Goal: Task Accomplishment & Management: Manage account settings

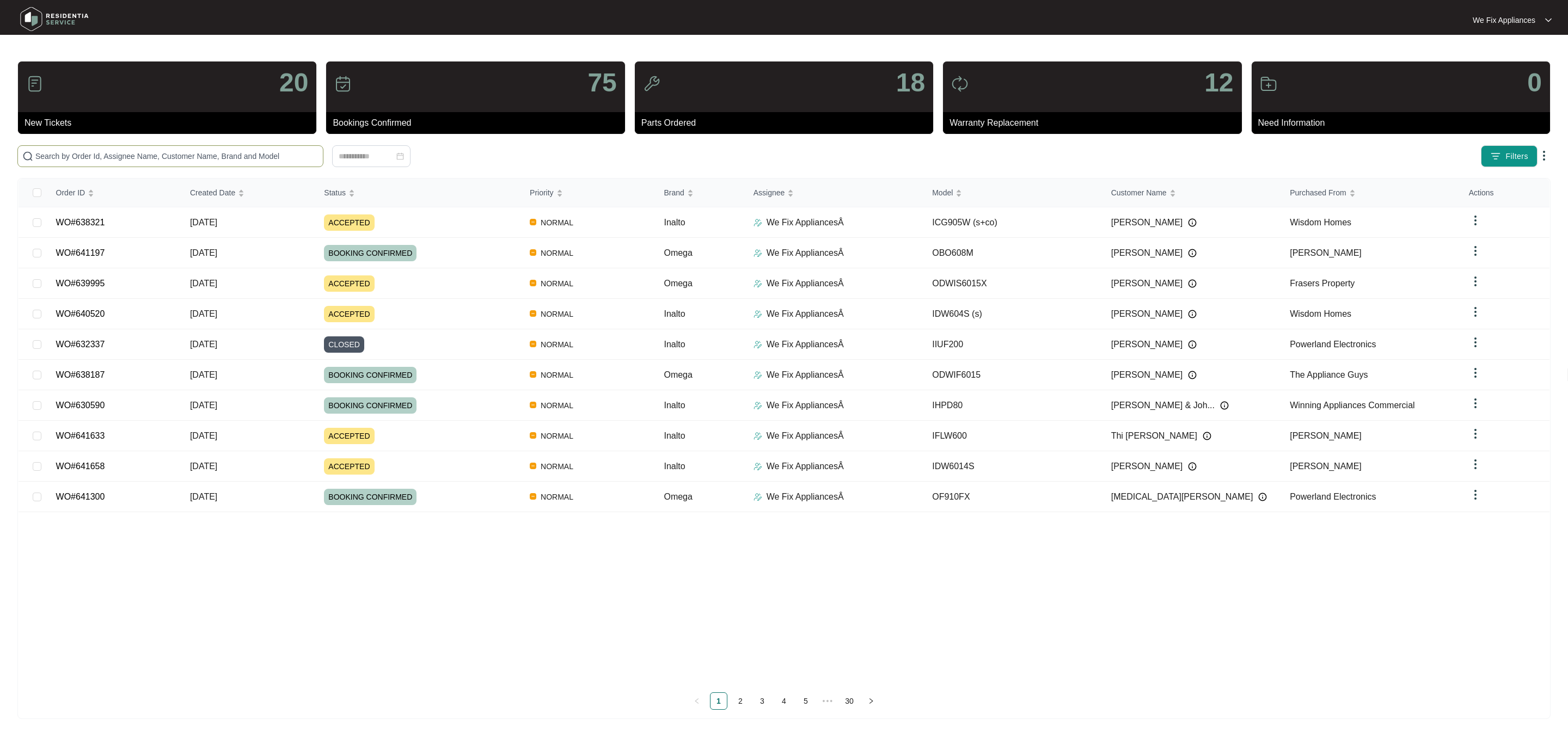
paste input "641658"
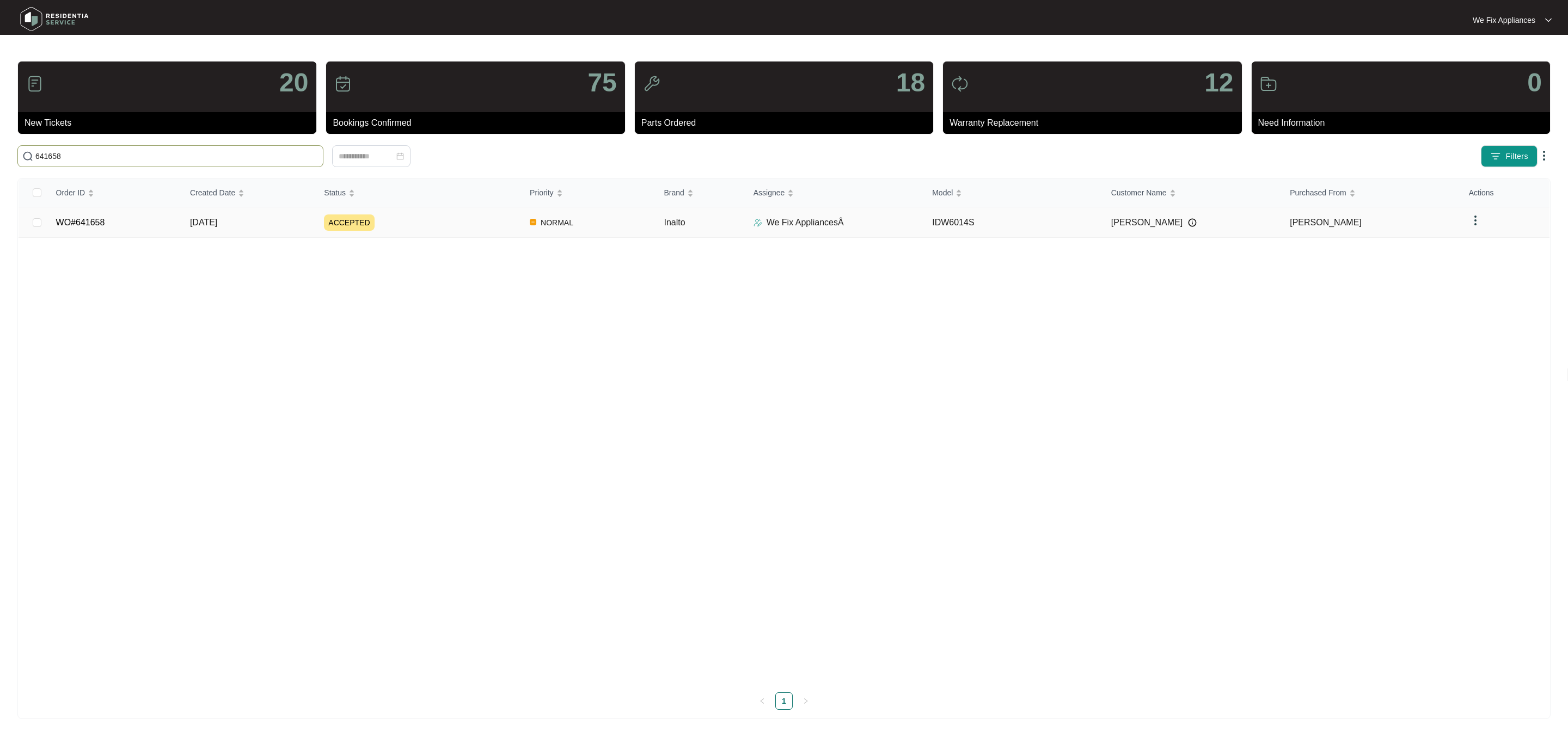
type input "641658"
click at [93, 218] on link "WO#641658" at bounding box center [80, 222] width 49 height 9
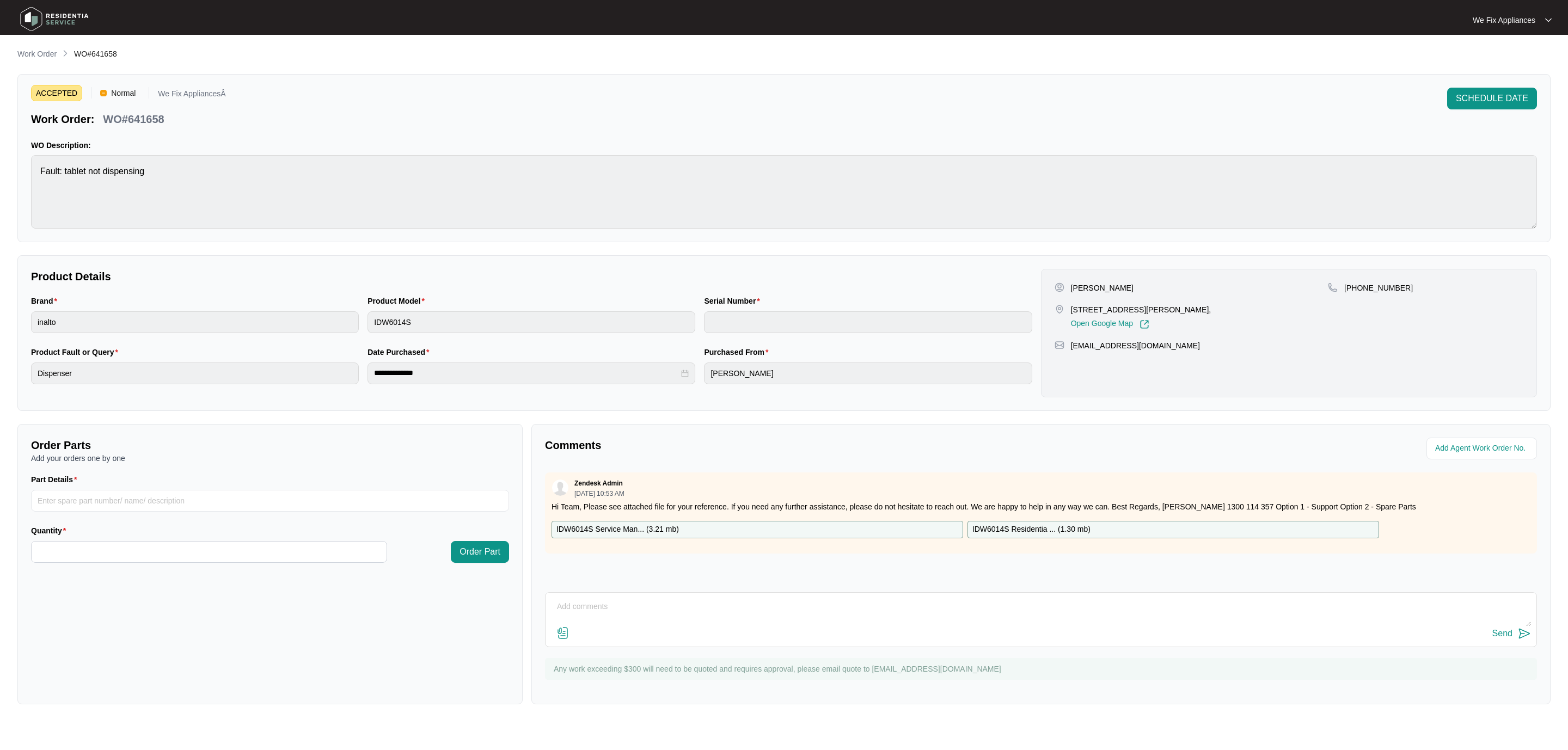
click at [586, 615] on textarea at bounding box center [1041, 613] width 980 height 29
type textarea "Hi guys, left msg"
click at [66, 28] on img at bounding box center [54, 19] width 77 height 32
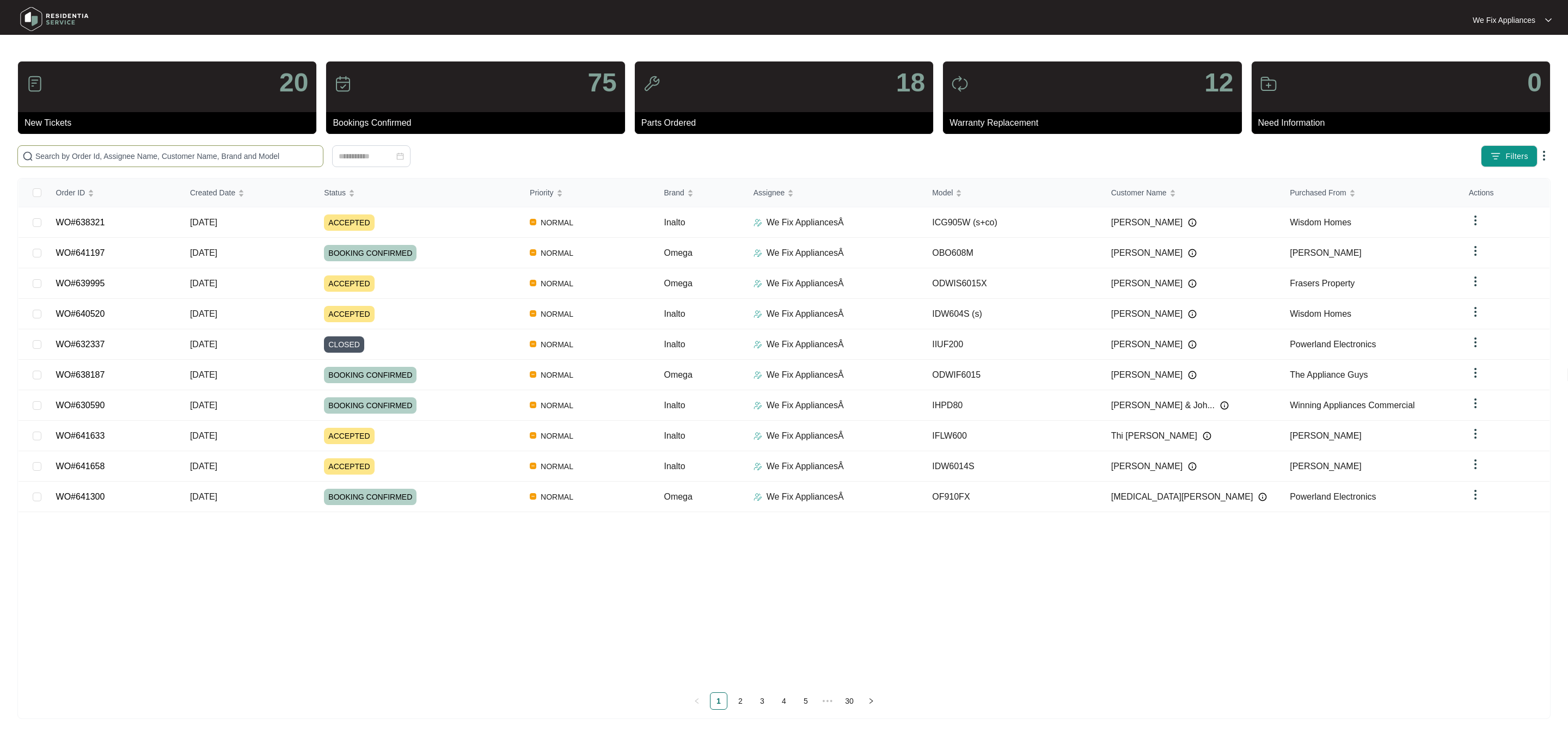
paste input "641658"
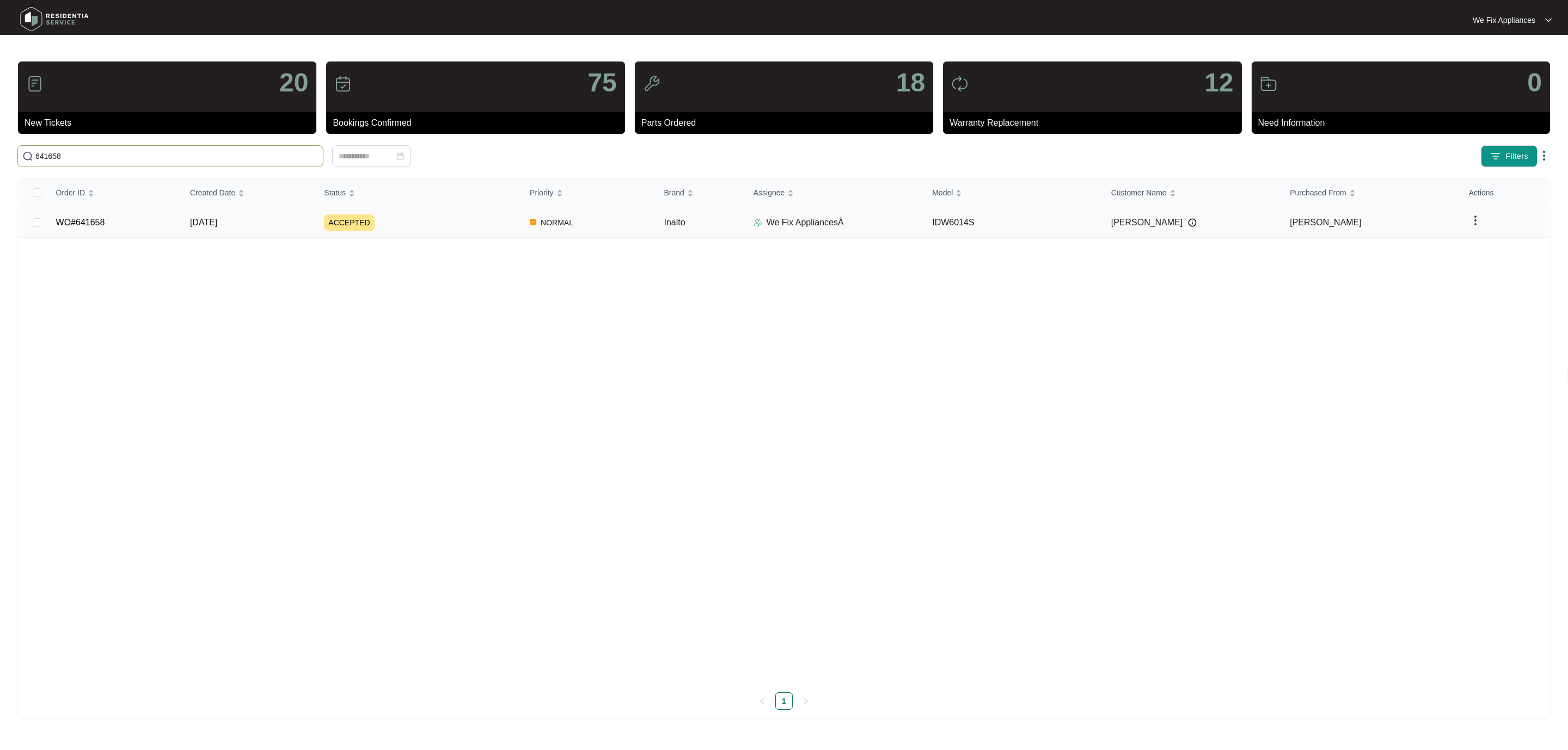
type input "641658"
click at [97, 222] on link "WO#641658" at bounding box center [80, 222] width 49 height 9
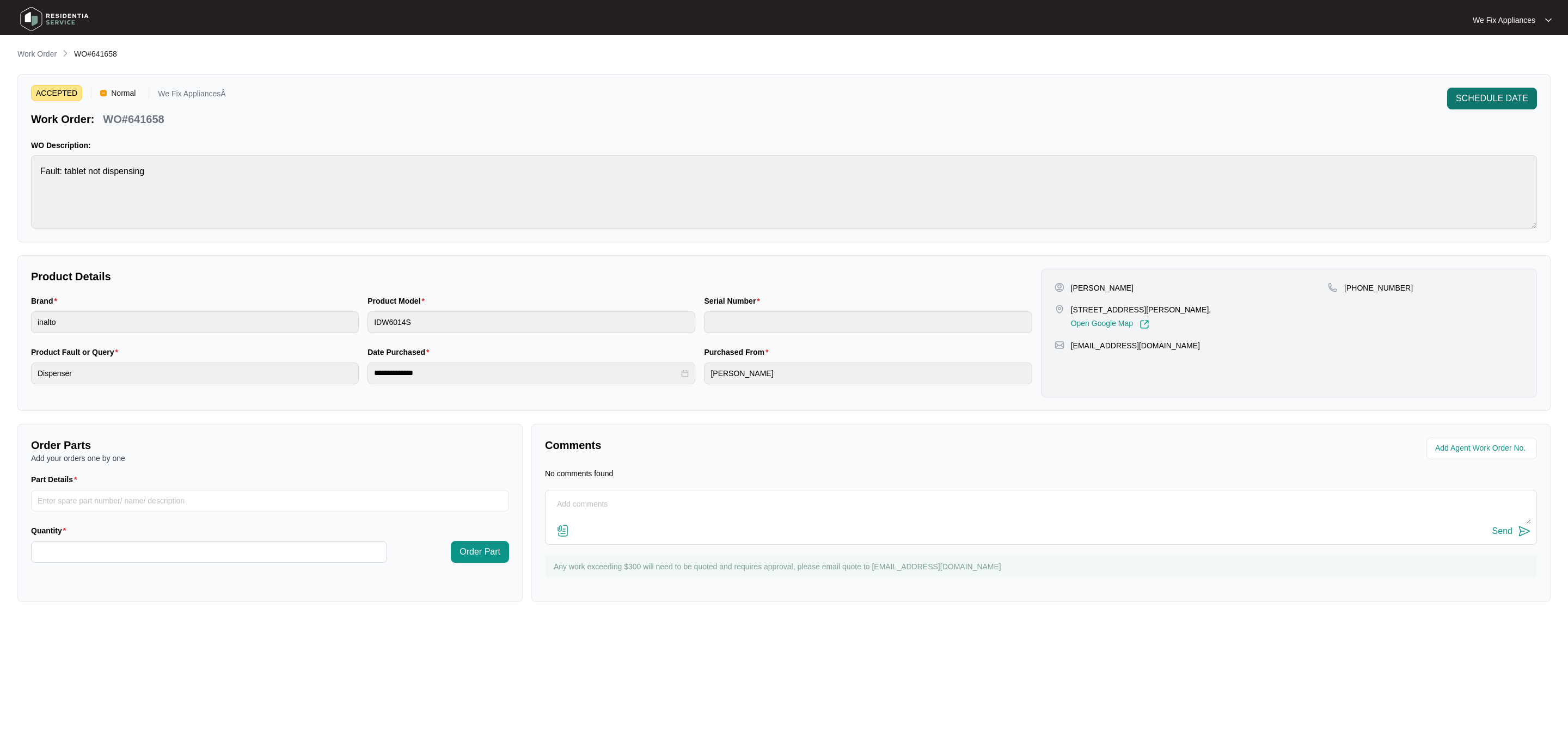
click at [1473, 92] on span "SCHEDULE DATE" at bounding box center [1492, 99] width 73 height 13
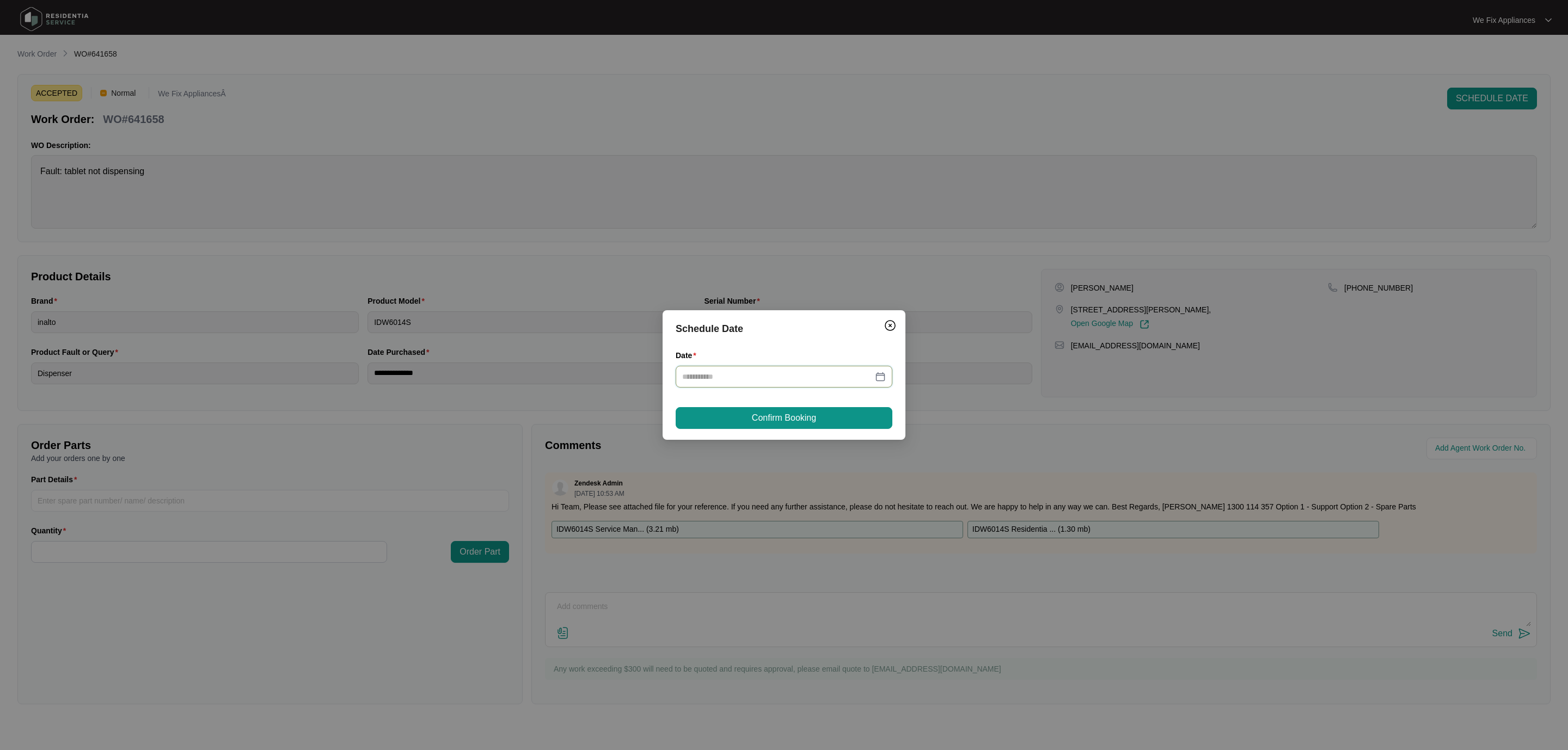
click at [790, 373] on input "Date" at bounding box center [778, 377] width 191 height 12
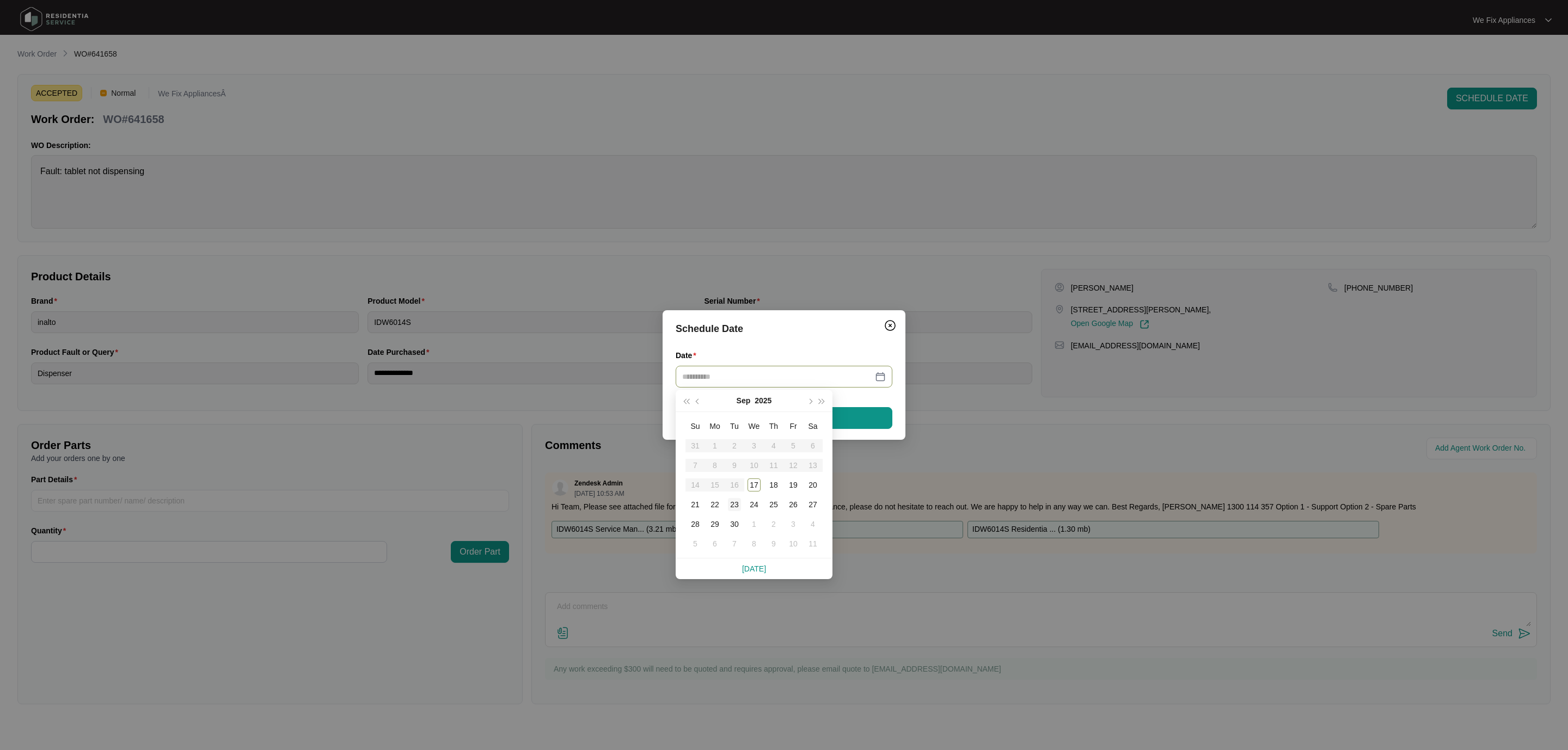
type input "**********"
click at [733, 503] on div "23" at bounding box center [734, 504] width 13 height 13
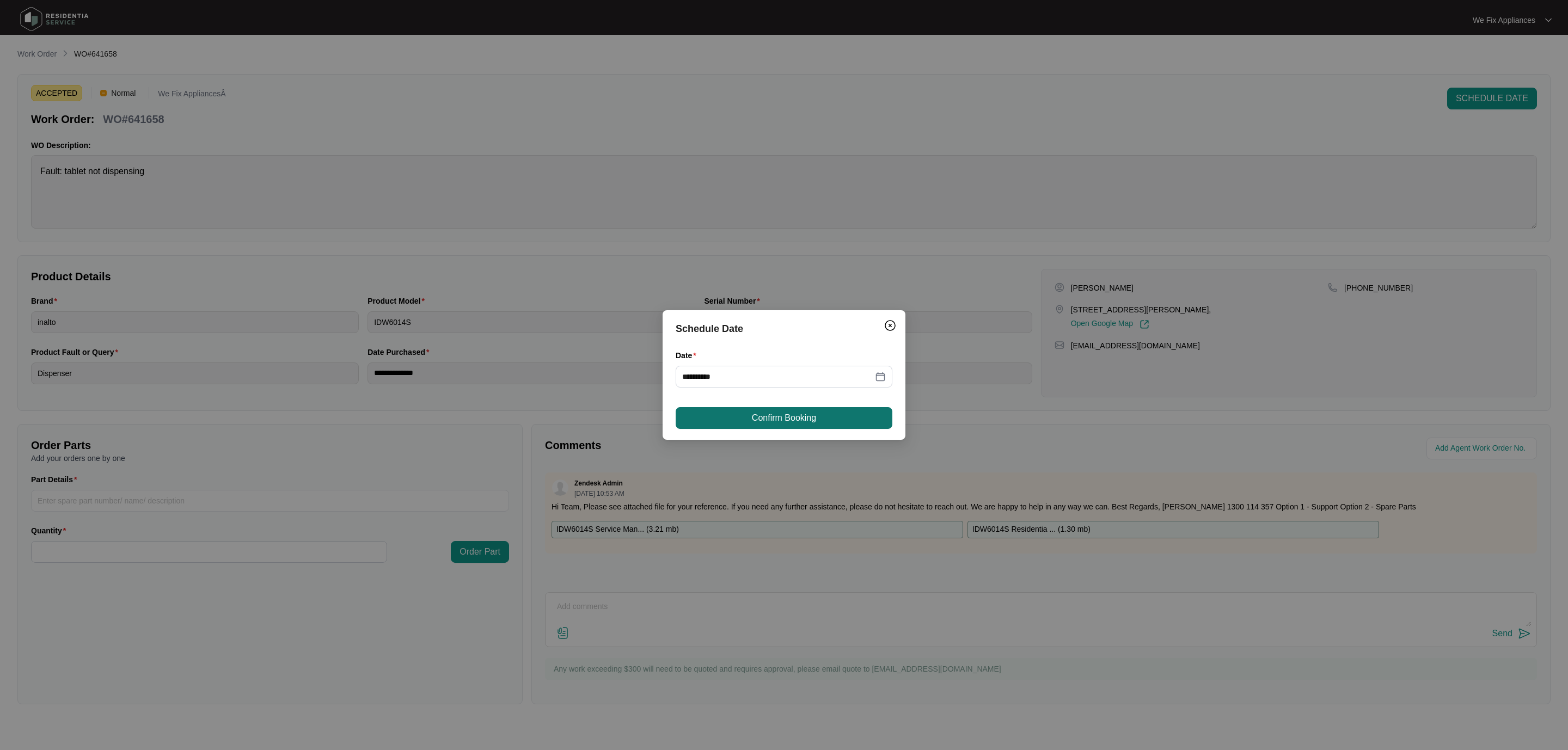
click at [785, 417] on span "Confirm Booking" at bounding box center [783, 418] width 64 height 13
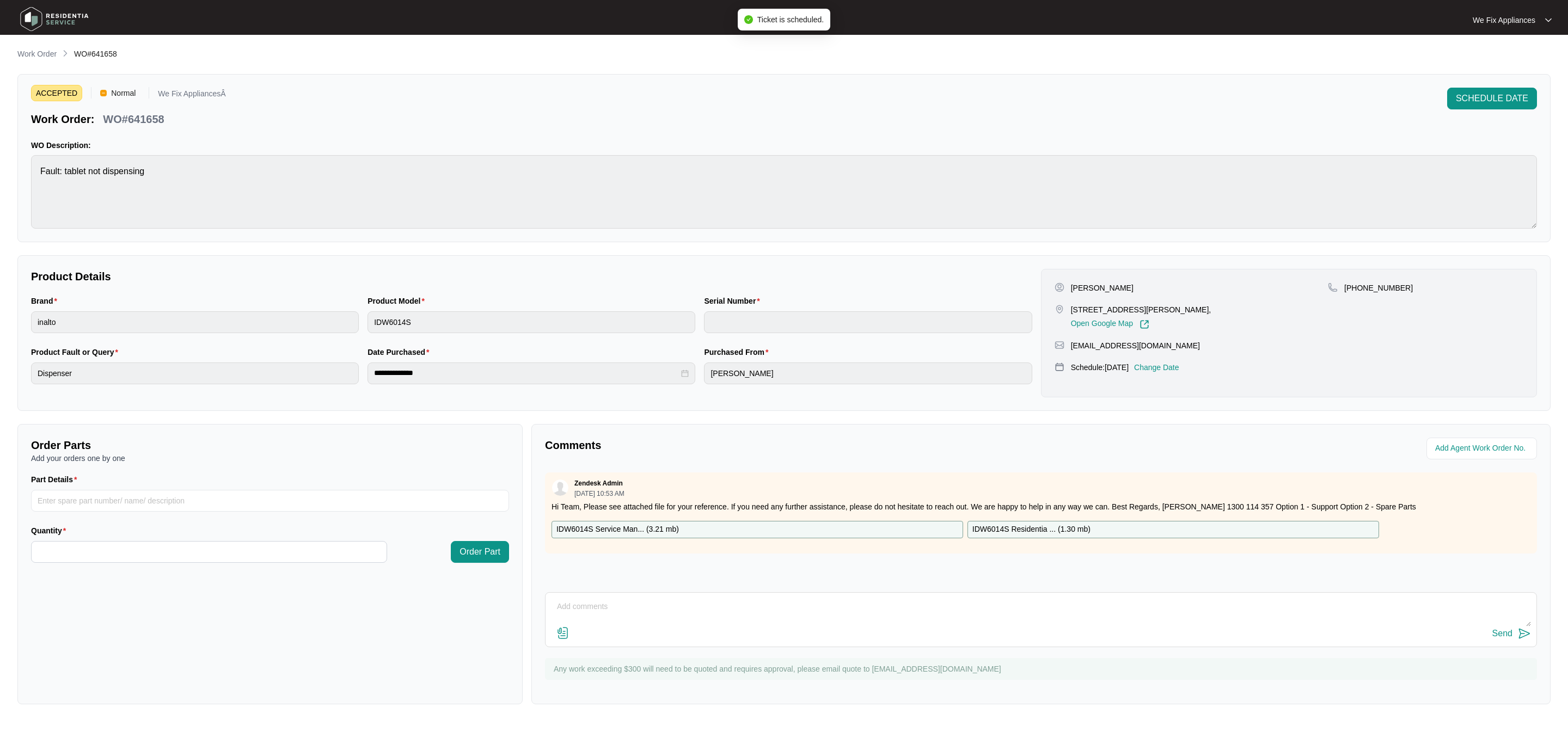
click at [69, 20] on img at bounding box center [54, 19] width 77 height 32
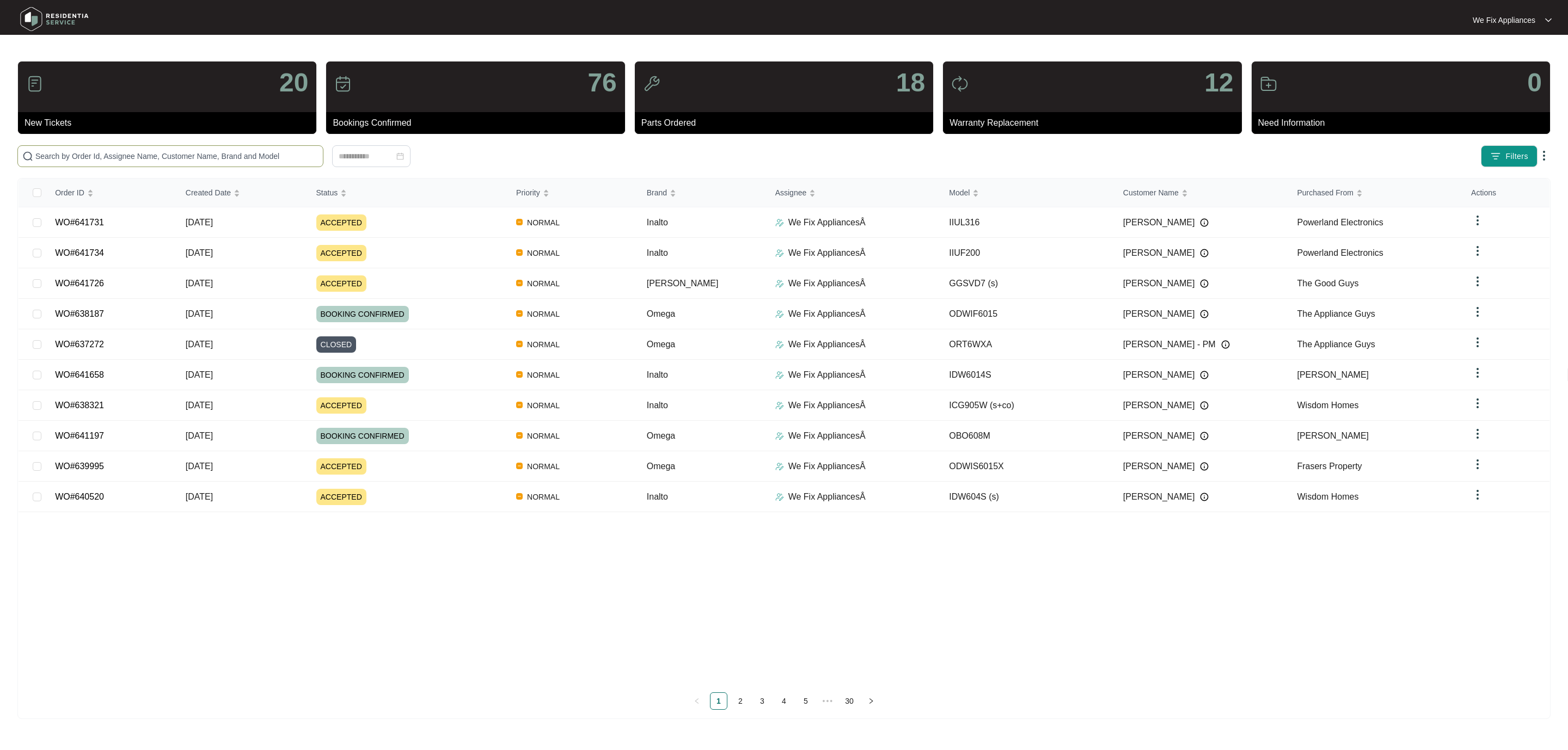
paste input "641734"
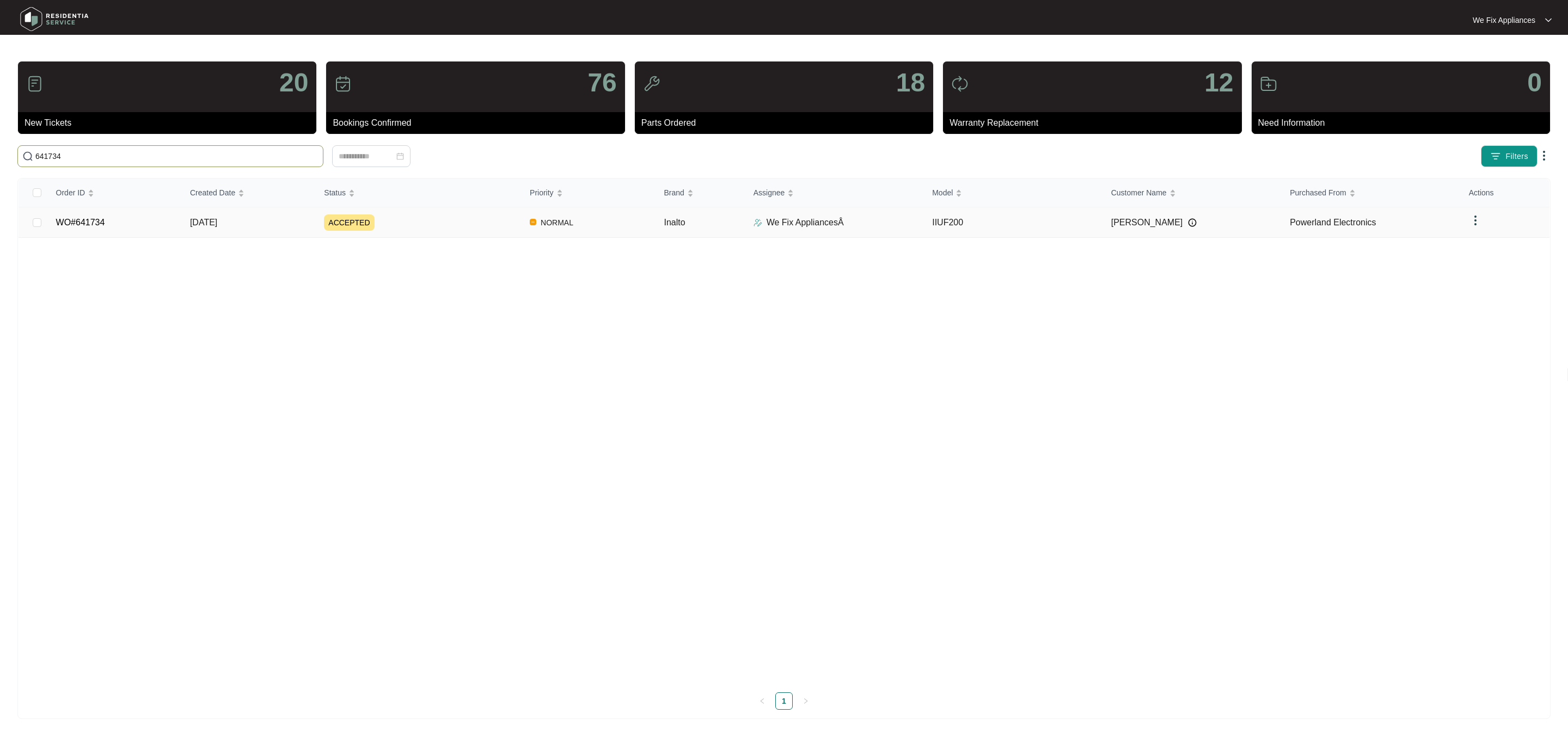
type input "641734"
click at [84, 224] on link "WO#641734" at bounding box center [80, 222] width 49 height 9
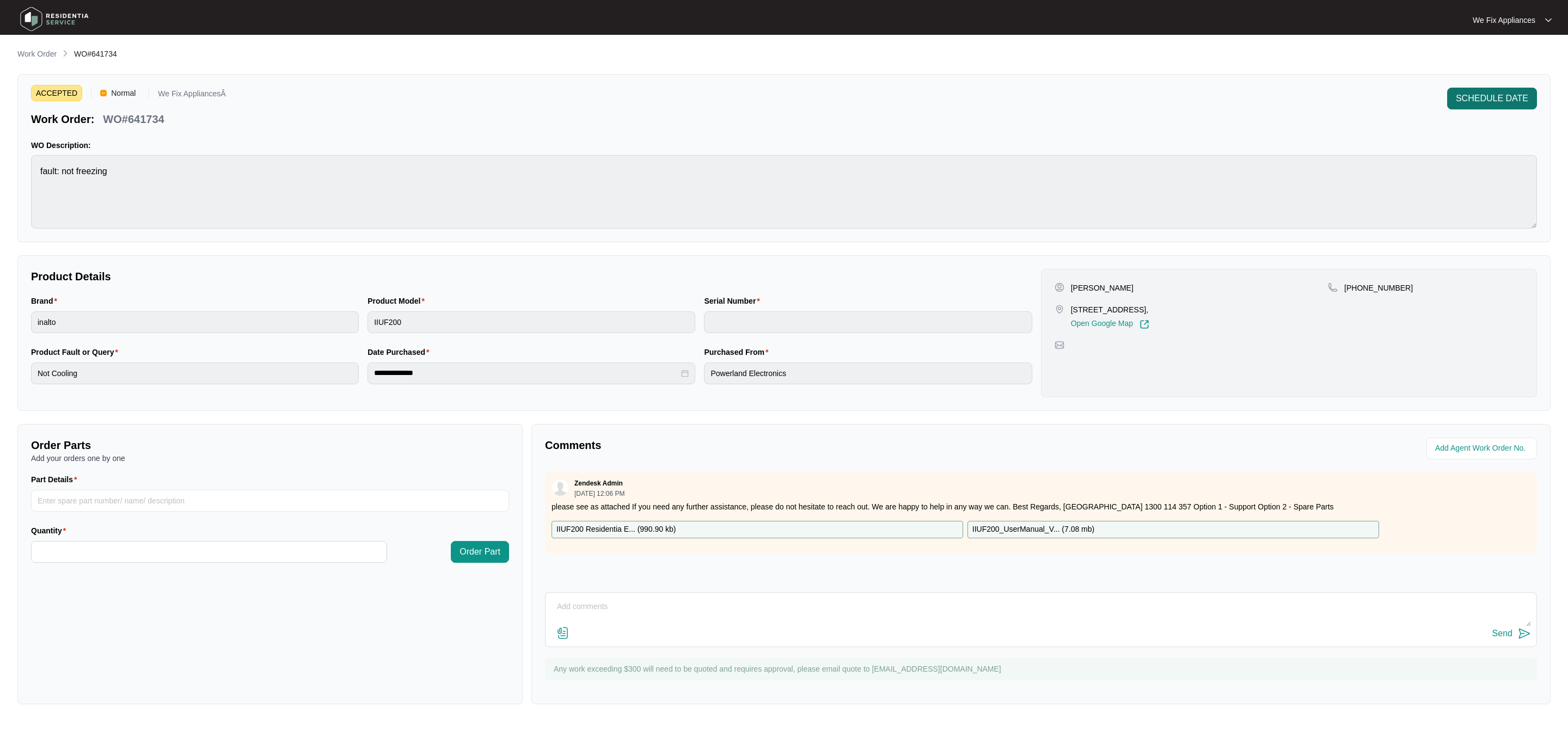
click at [1473, 103] on span "SCHEDULE DATE" at bounding box center [1492, 99] width 73 height 13
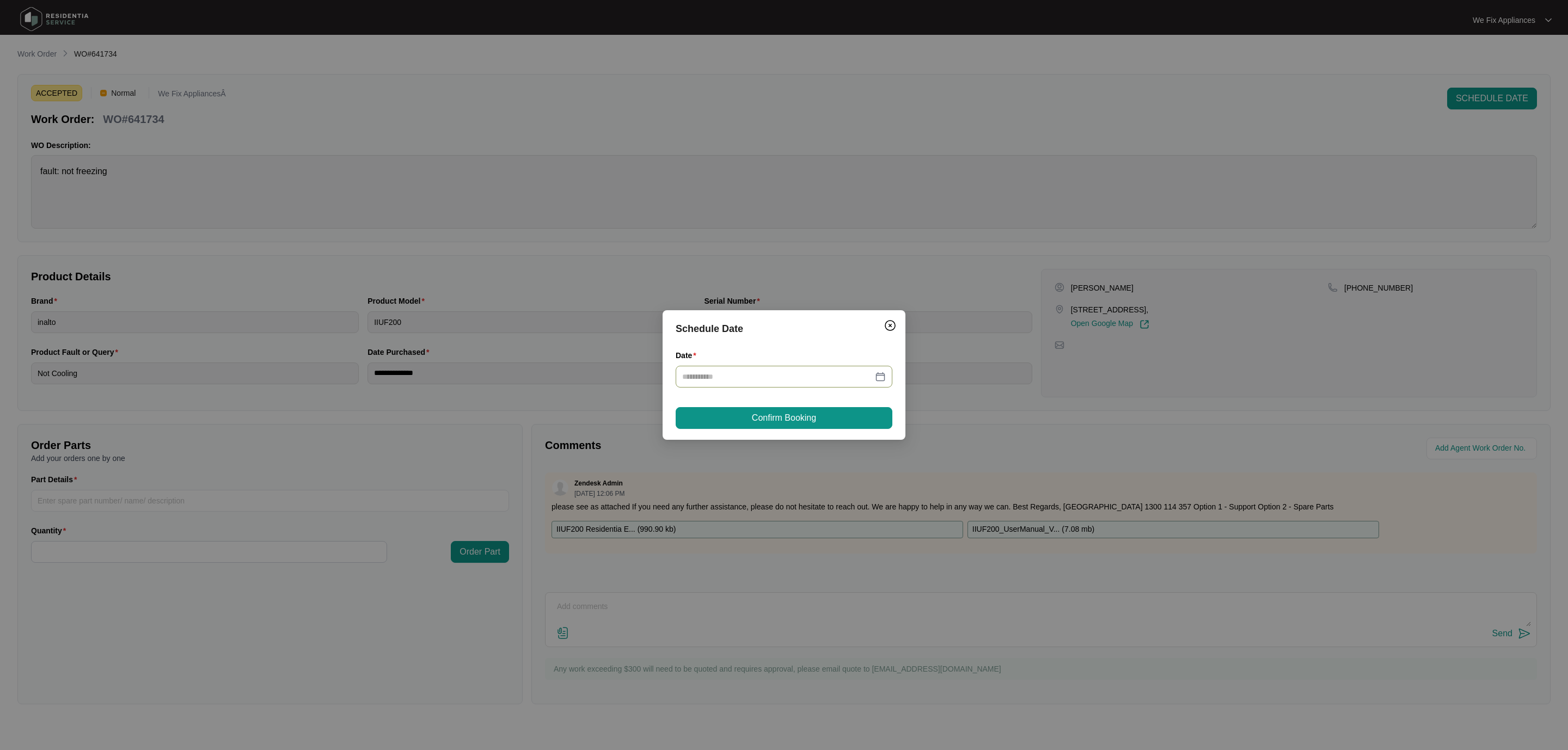
click at [776, 371] on input "Date" at bounding box center [778, 377] width 191 height 12
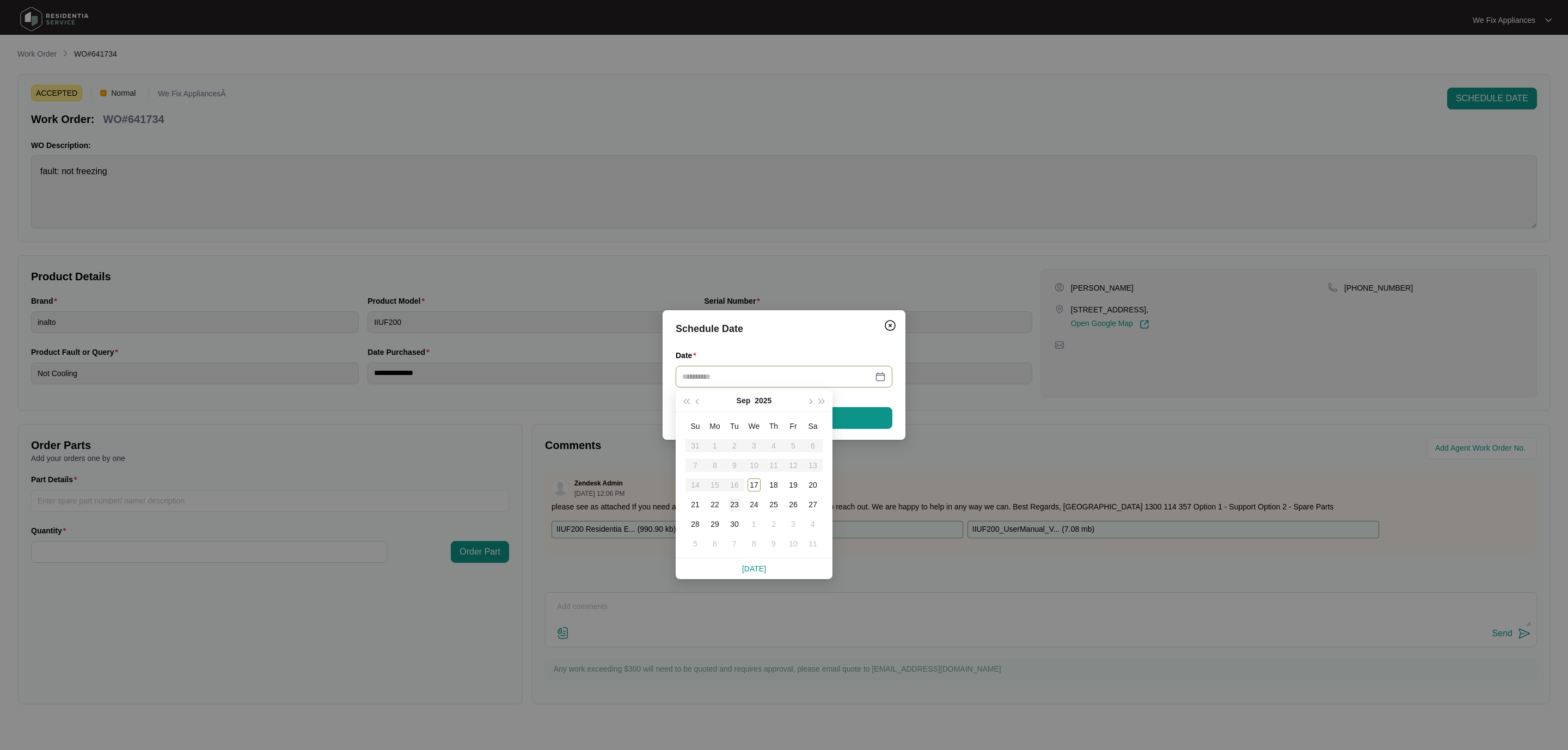
click at [727, 507] on td "23" at bounding box center [734, 504] width 19 height 19
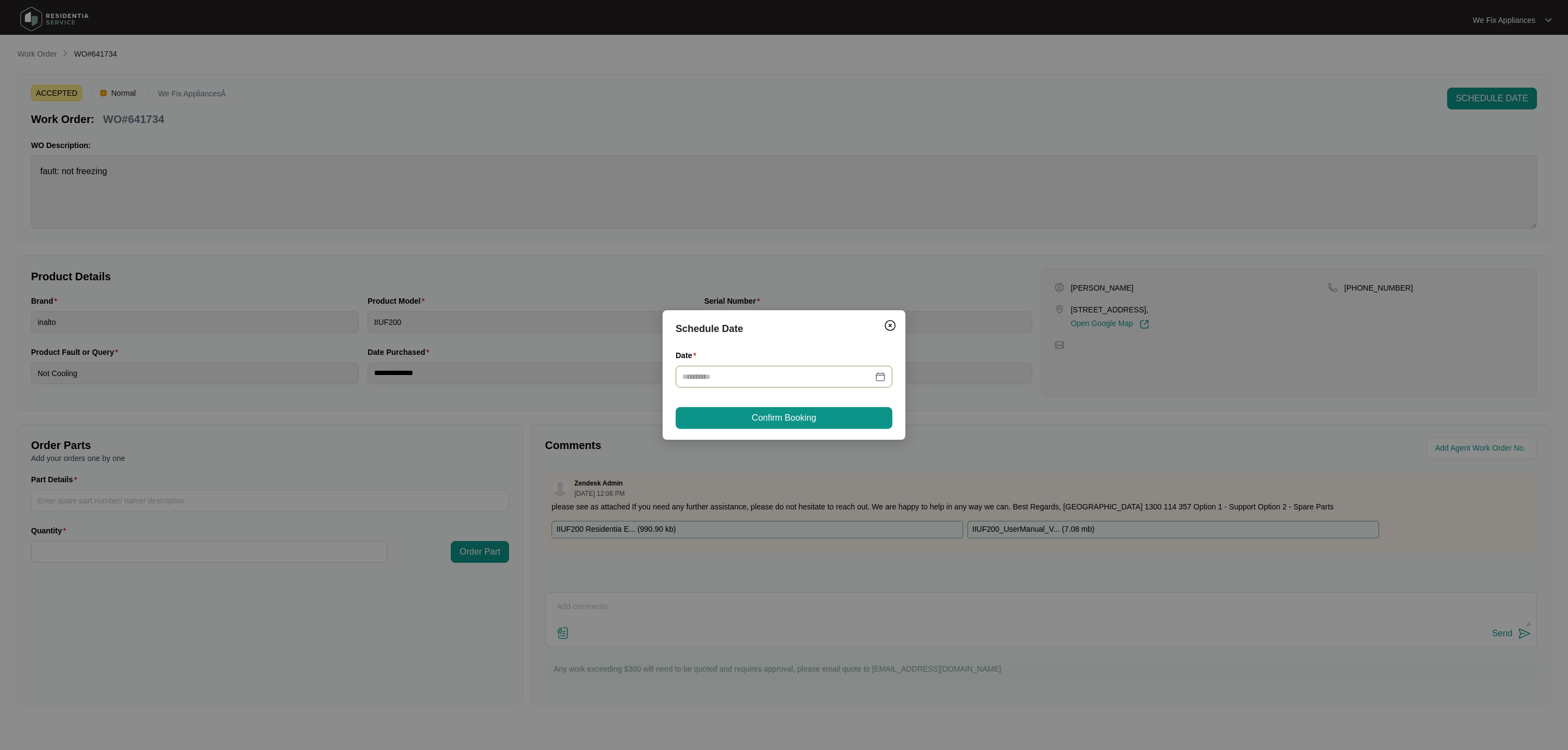
type input "**********"
click at [792, 426] on button "Confirm Booking" at bounding box center [784, 418] width 217 height 22
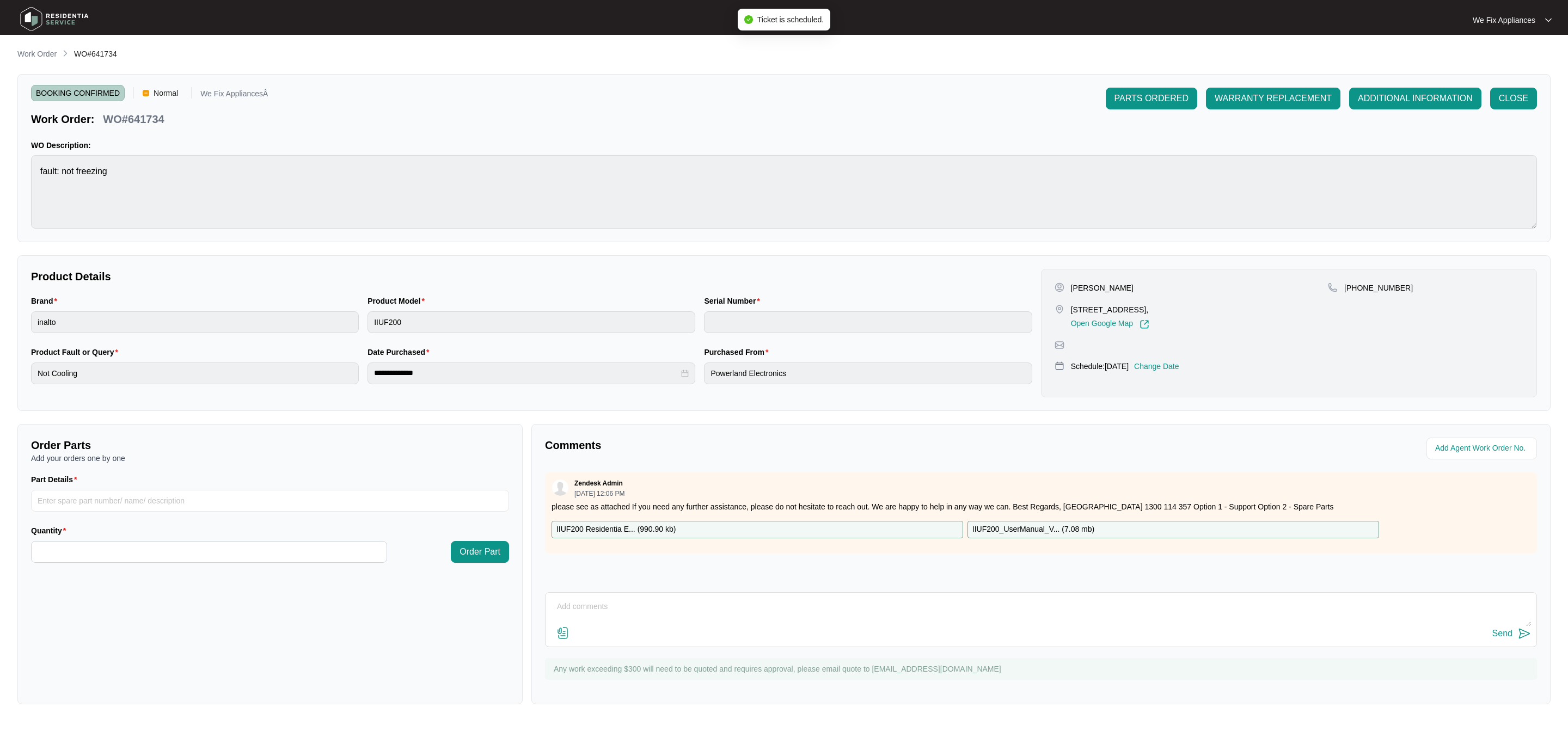
click at [606, 615] on textarea at bounding box center [1041, 613] width 980 height 29
type textarea "Hi team, just fyi- customer requested [DATE] only thank you."
click at [1504, 630] on button "Send" at bounding box center [1512, 633] width 39 height 15
click at [75, 10] on img at bounding box center [54, 19] width 77 height 32
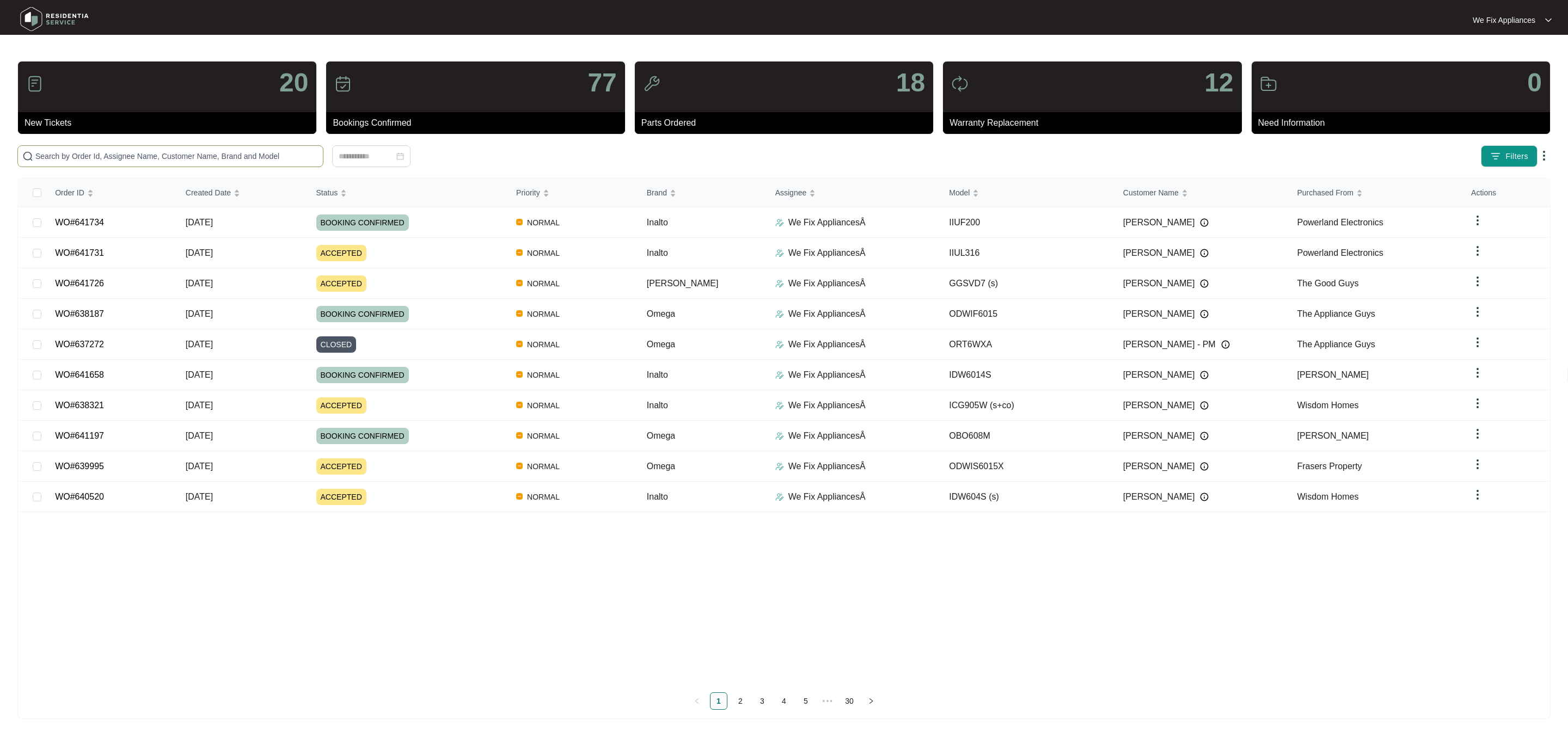
paste input "641731"
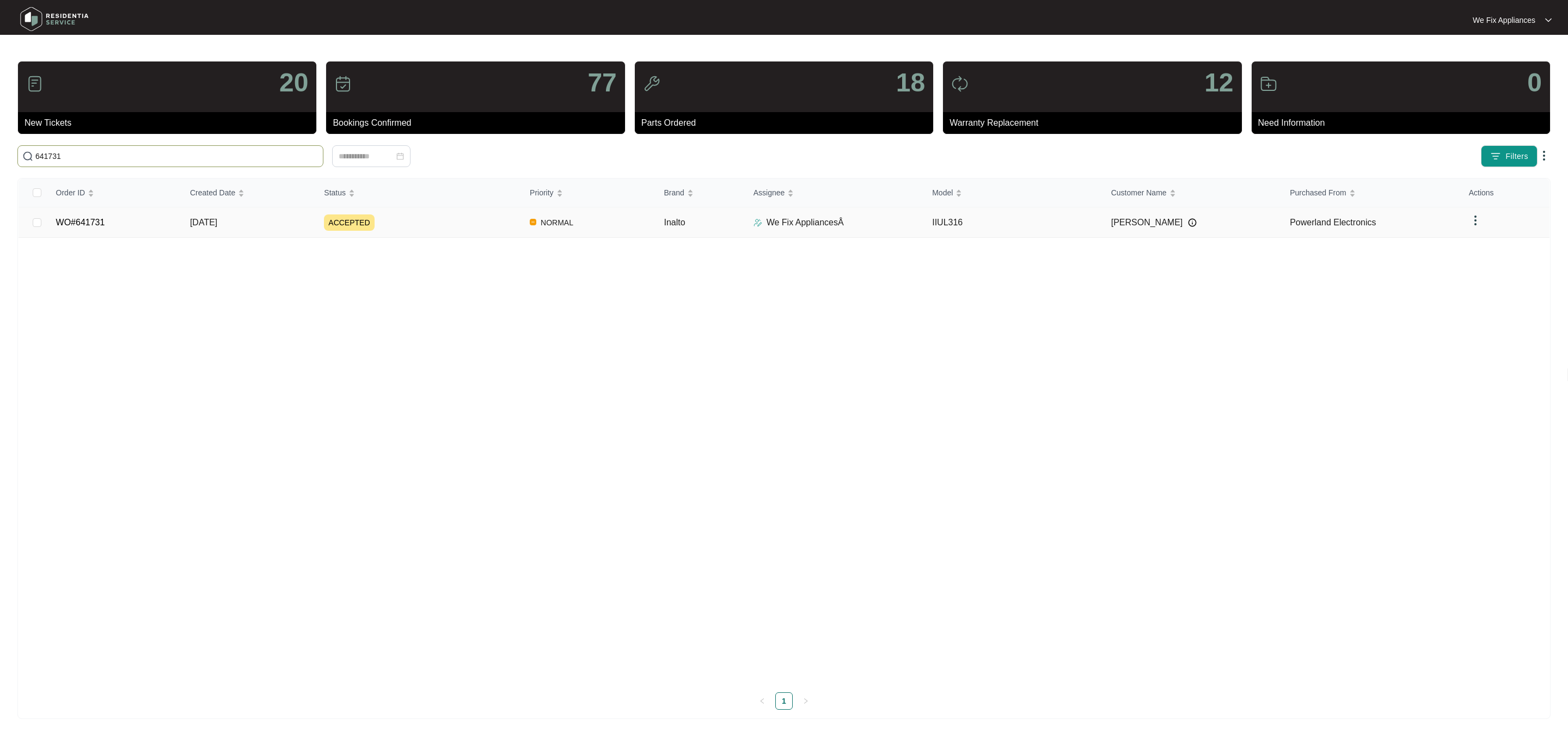
type input "641731"
click at [90, 227] on link "WO#641731" at bounding box center [80, 222] width 49 height 9
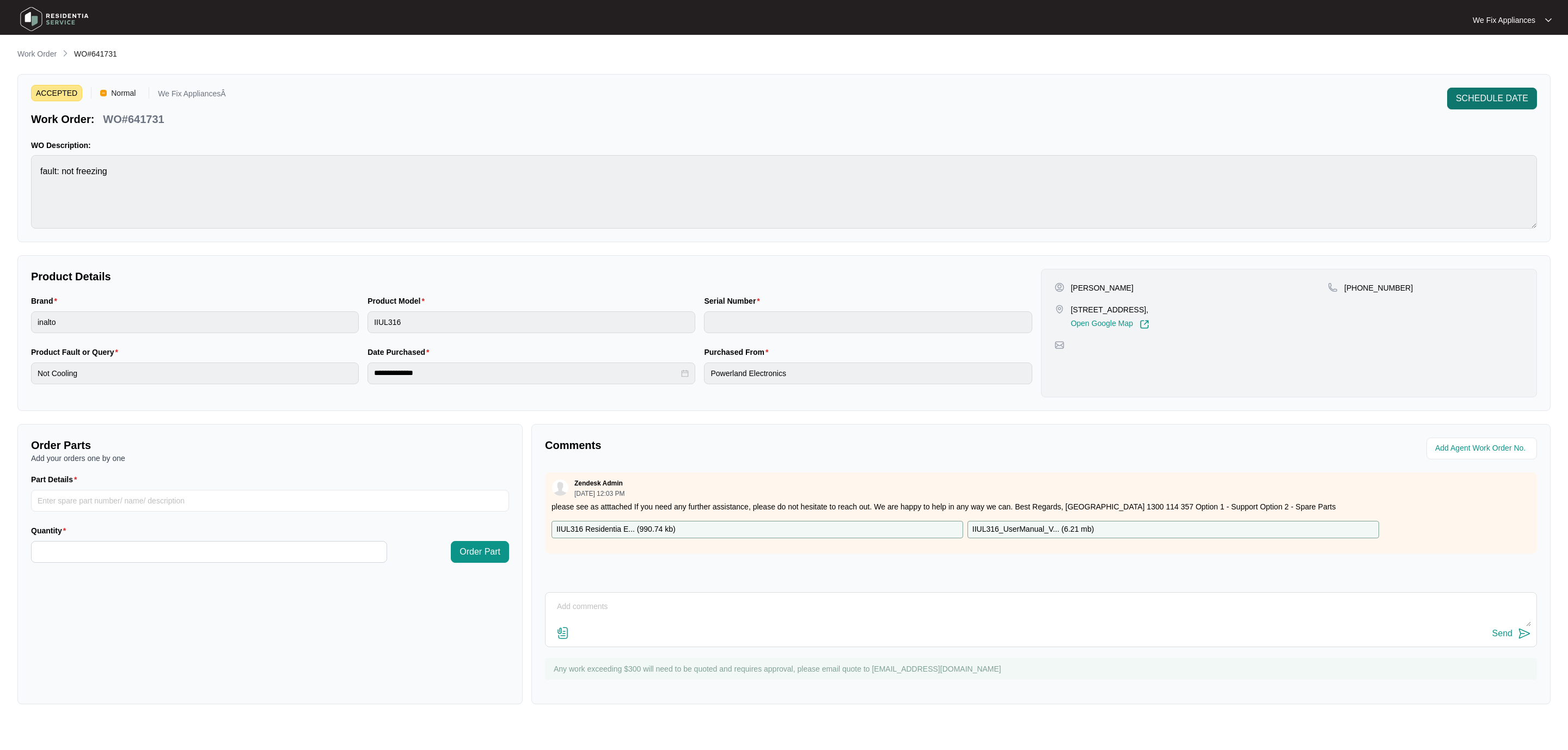
click at [1514, 101] on span "SCHEDULE DATE" at bounding box center [1492, 99] width 73 height 13
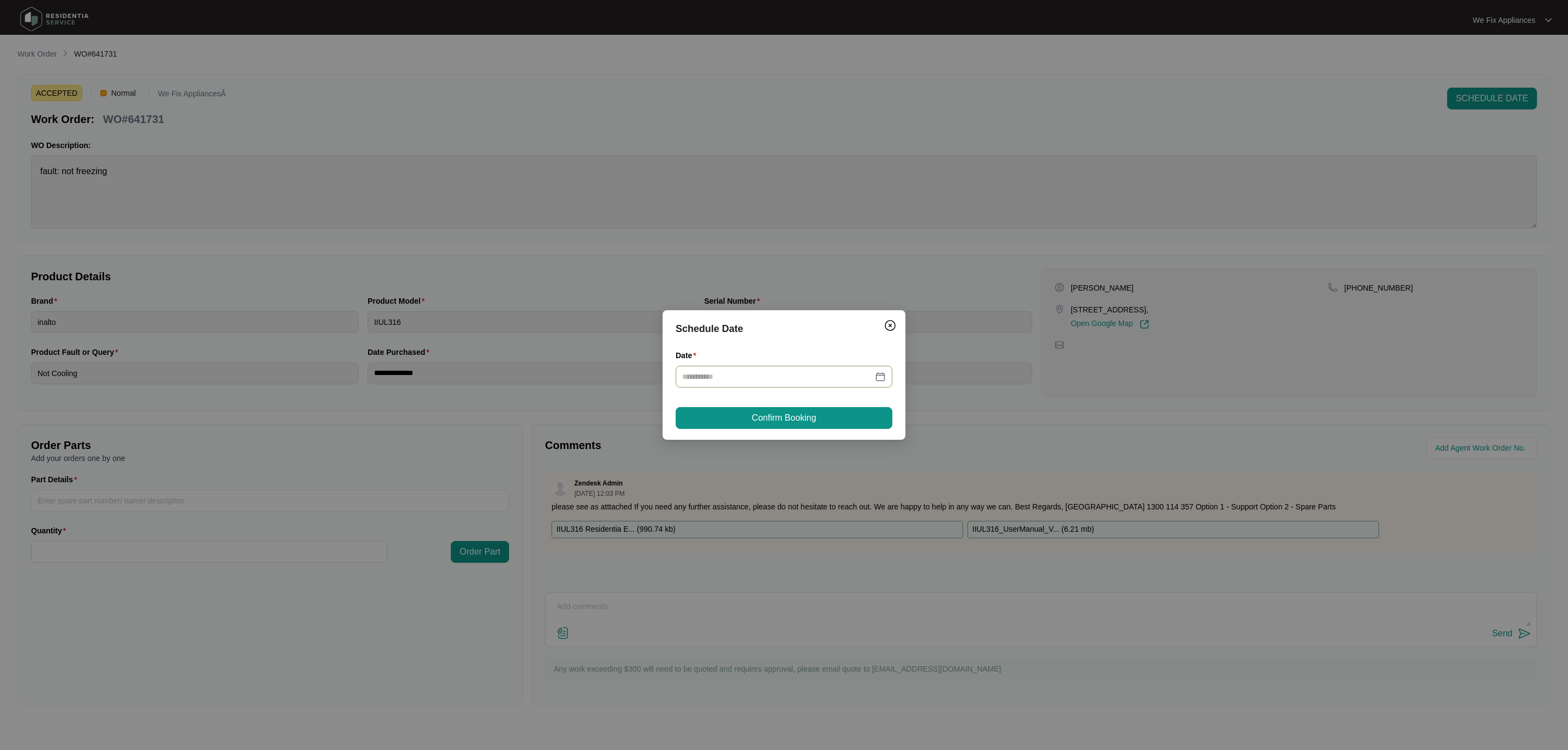
click at [748, 366] on div at bounding box center [784, 377] width 217 height 22
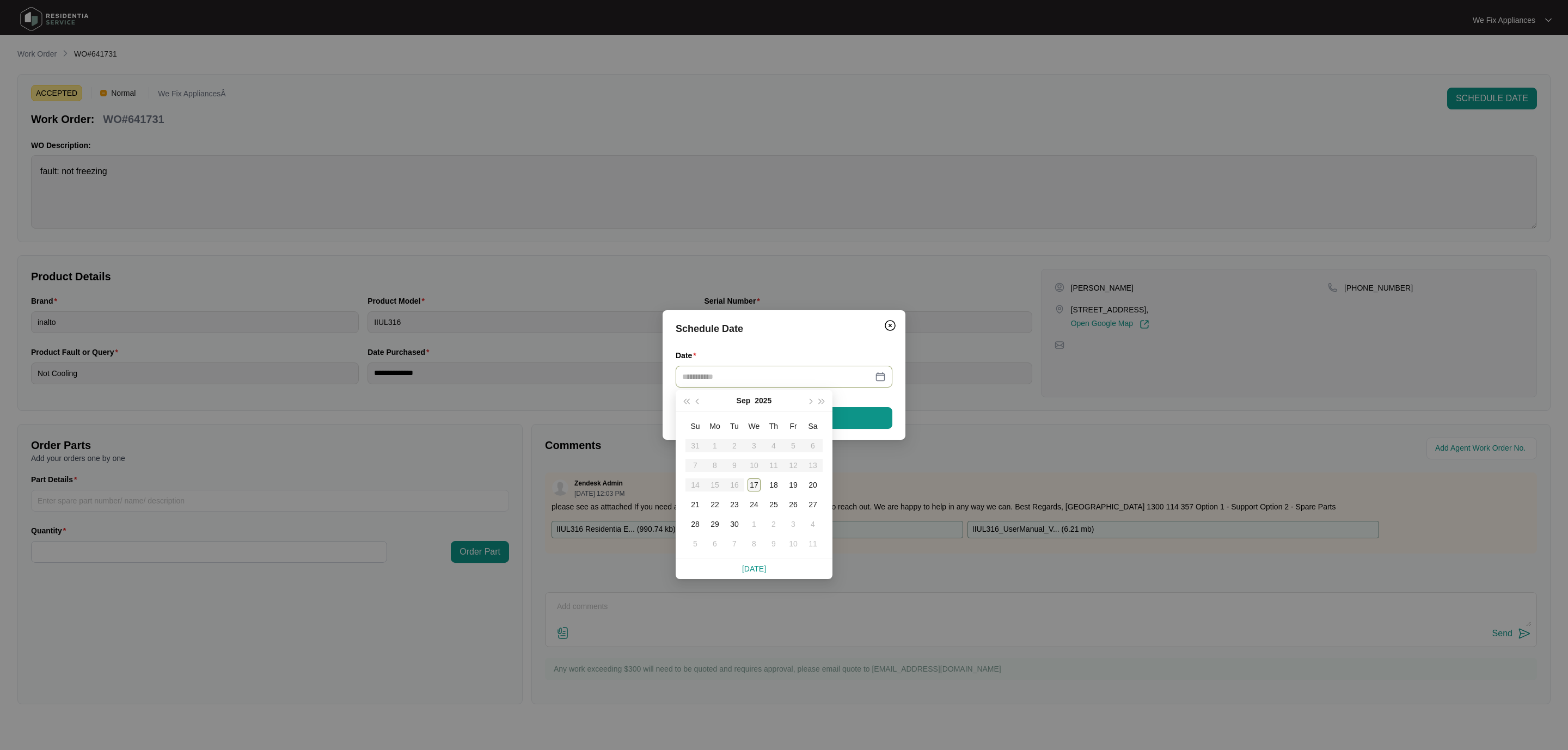
type input "**********"
click at [729, 505] on div "23" at bounding box center [734, 504] width 13 height 13
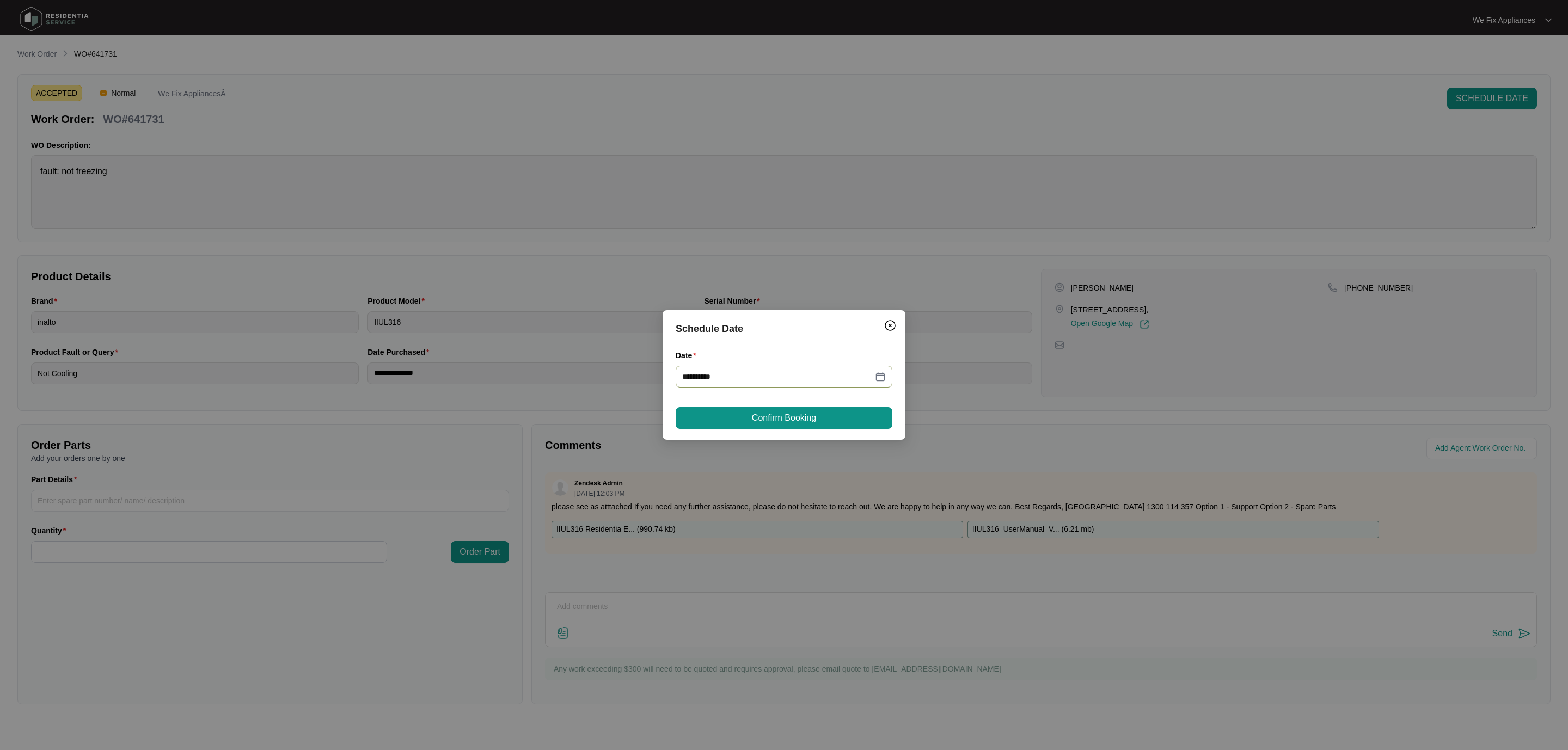
type input "**********"
click at [790, 410] on button "Confirm Booking" at bounding box center [784, 418] width 217 height 22
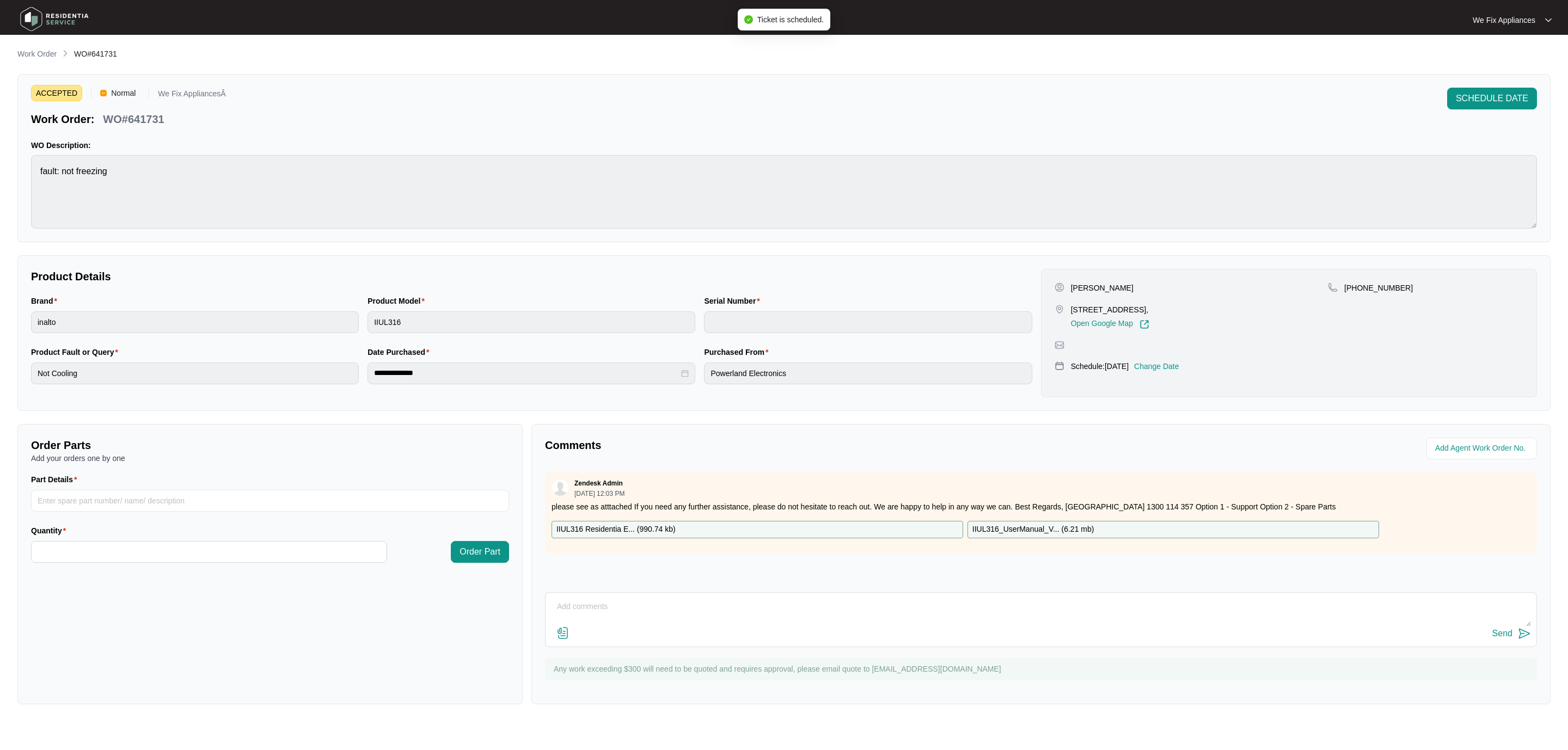
click at [69, 16] on img at bounding box center [54, 19] width 77 height 32
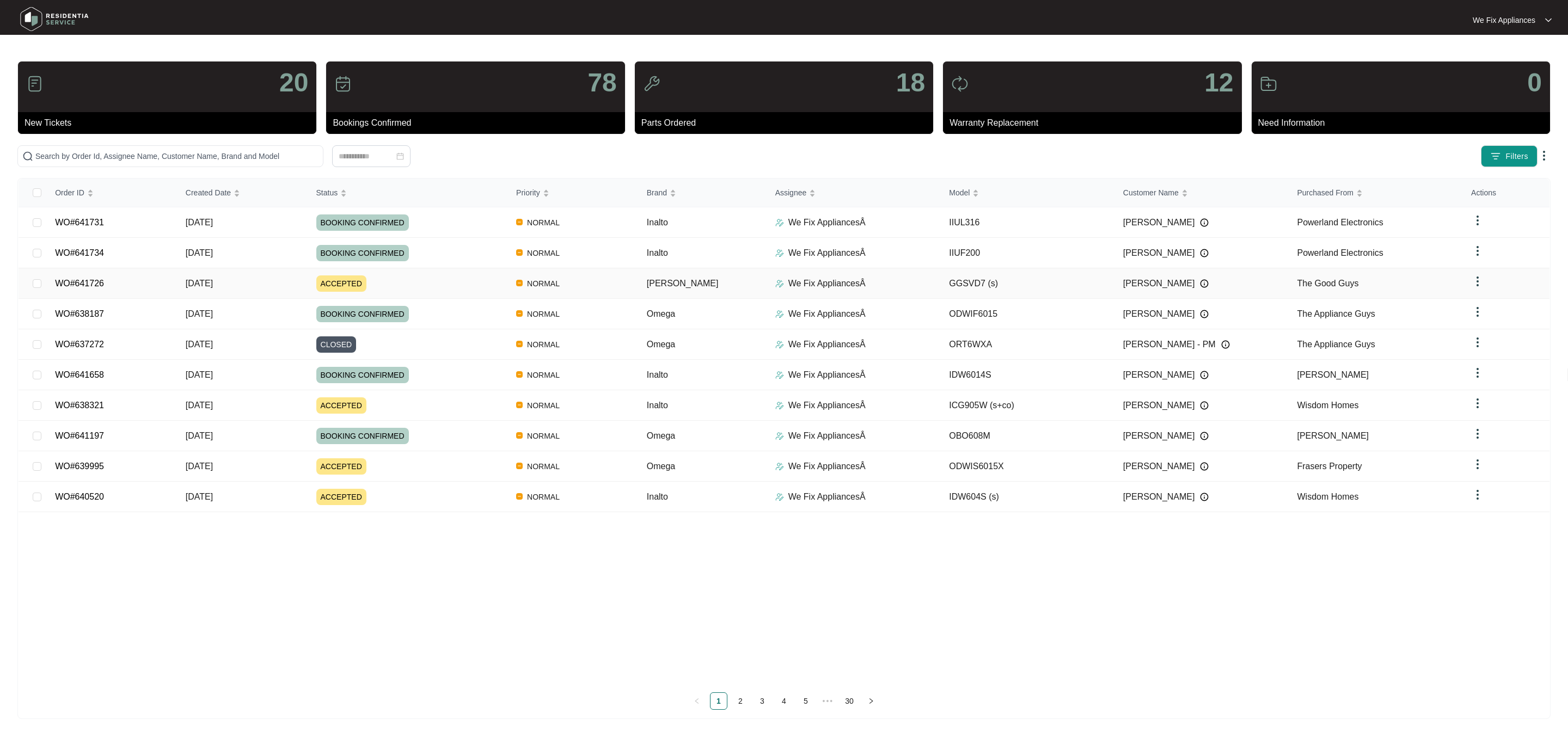
click at [74, 279] on link "WO#641726" at bounding box center [80, 283] width 49 height 9
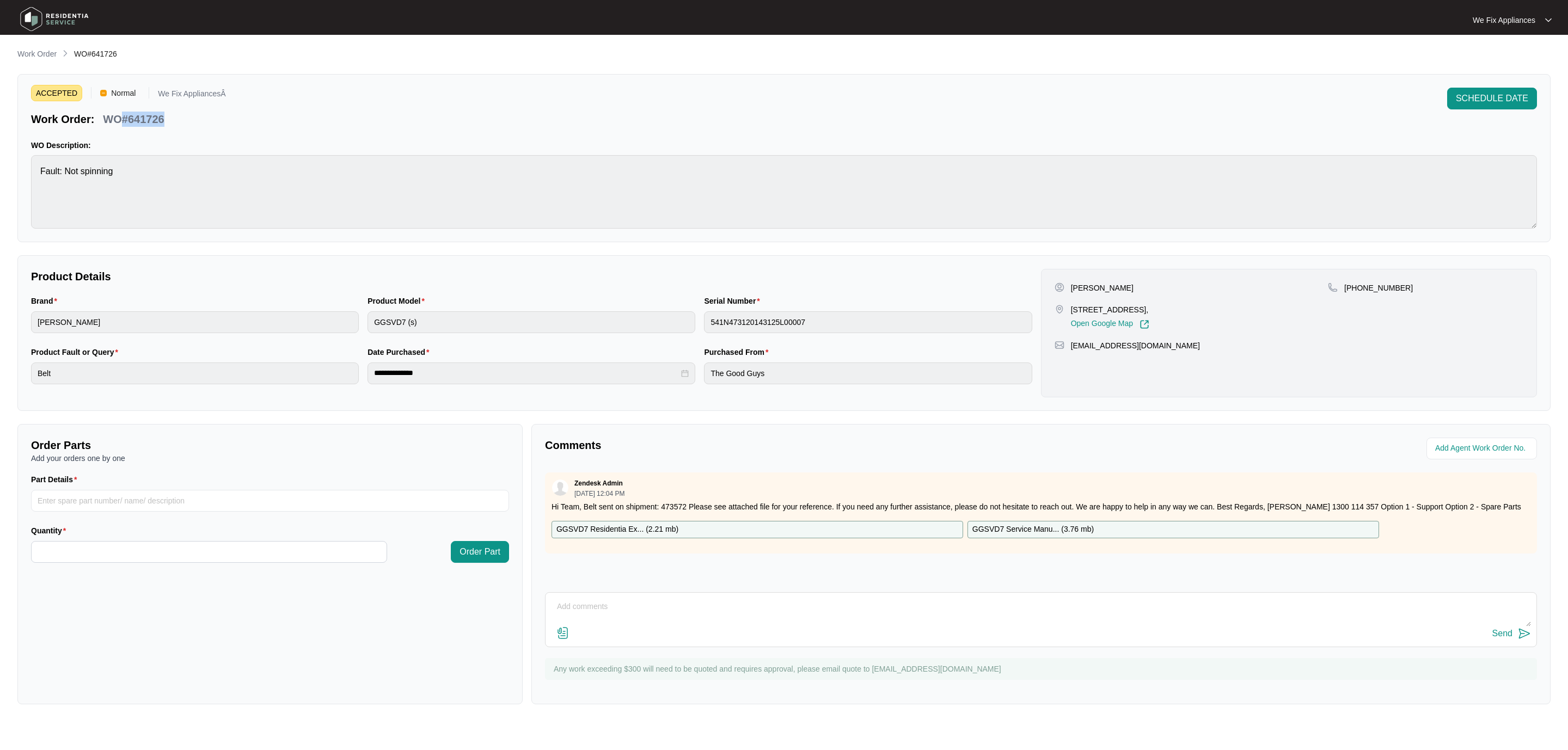
drag, startPoint x: 165, startPoint y: 120, endPoint x: 123, endPoint y: 124, distance: 42.2
click at [123, 124] on div "WO#641726" at bounding box center [133, 117] width 69 height 19
click at [165, 117] on div "WO#641726" at bounding box center [133, 117] width 69 height 19
drag, startPoint x: 162, startPoint y: 117, endPoint x: 130, endPoint y: 120, distance: 32.1
click at [130, 120] on p "WO#641726" at bounding box center [134, 119] width 61 height 16
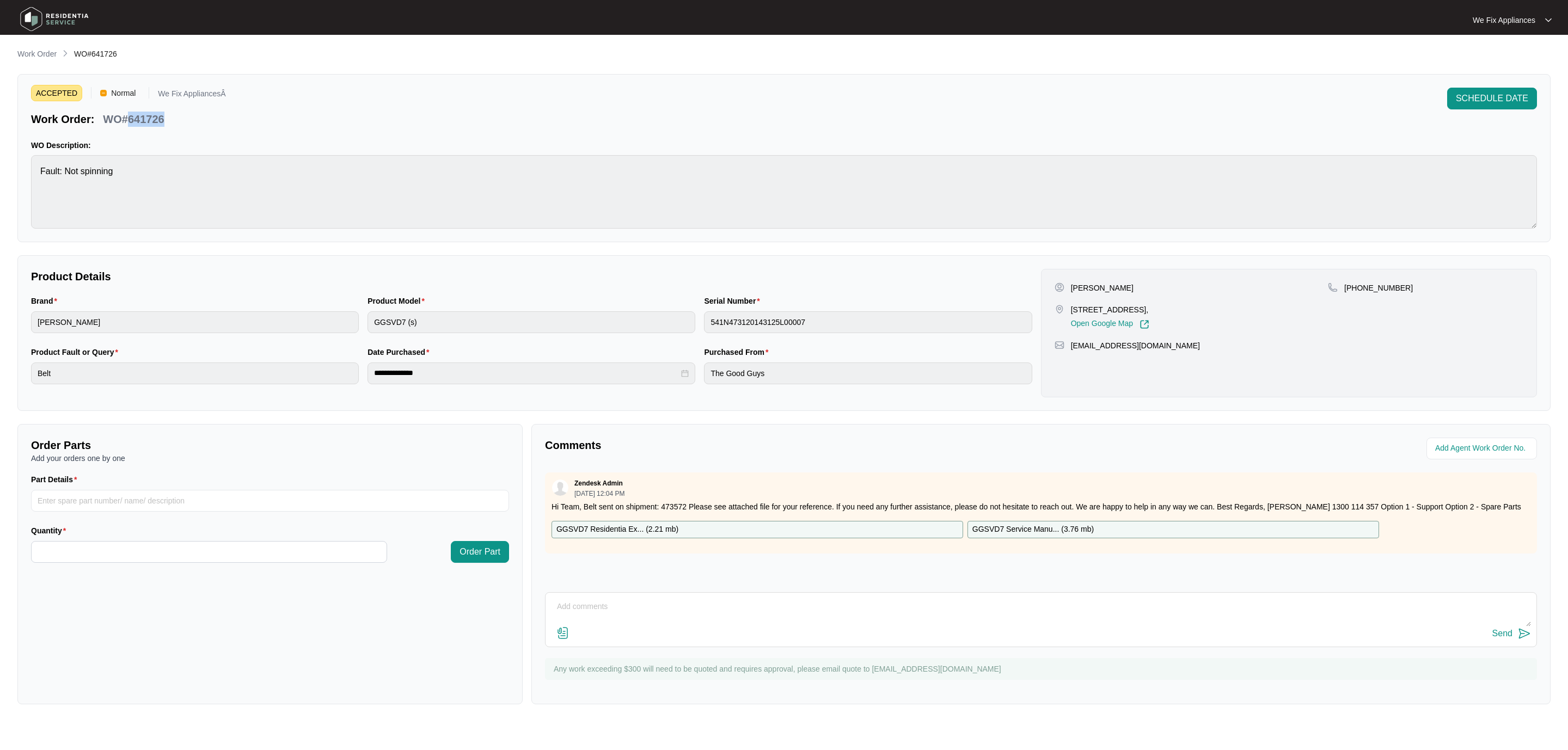
copy p "641726"
click at [59, 17] on img at bounding box center [54, 19] width 77 height 32
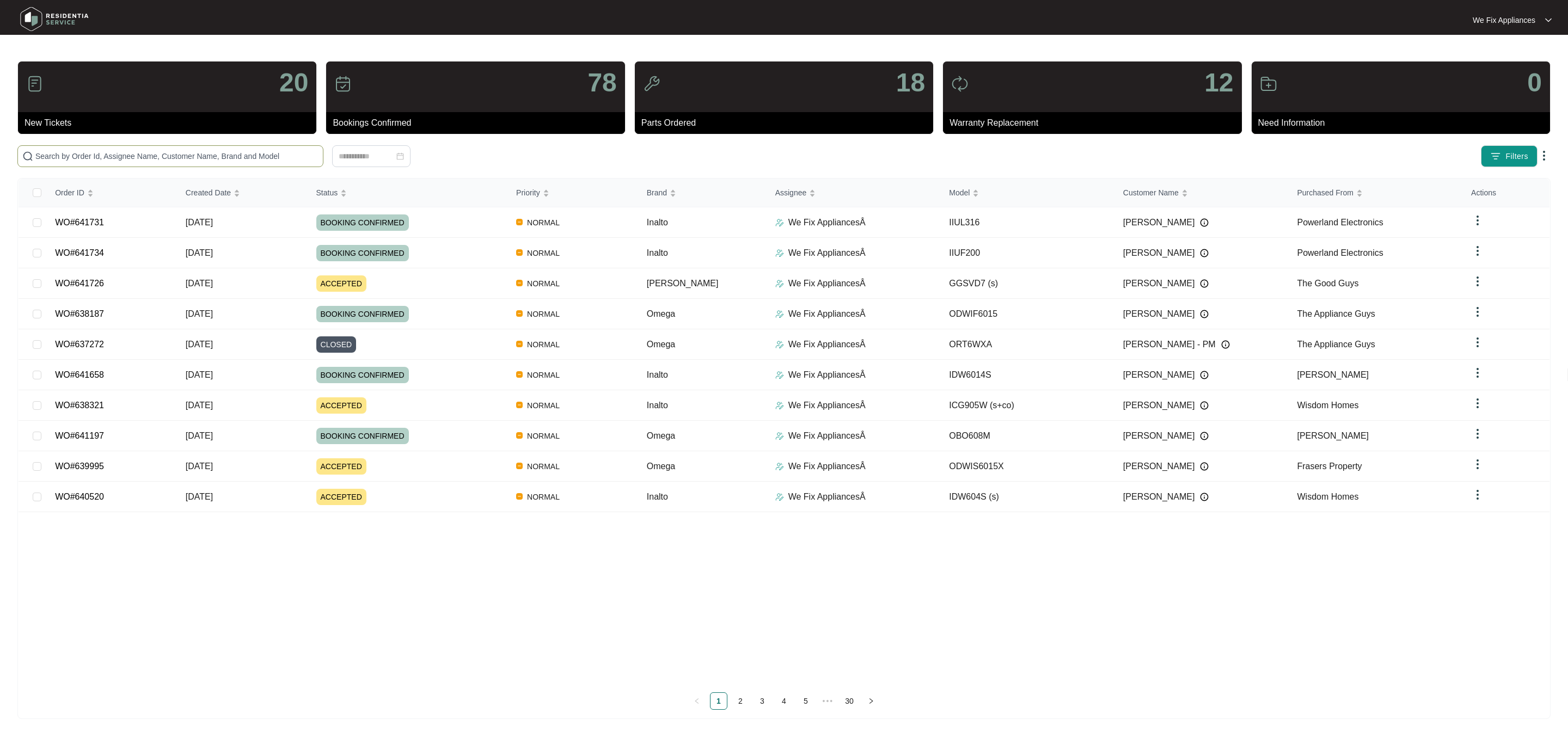
paste input "641633"
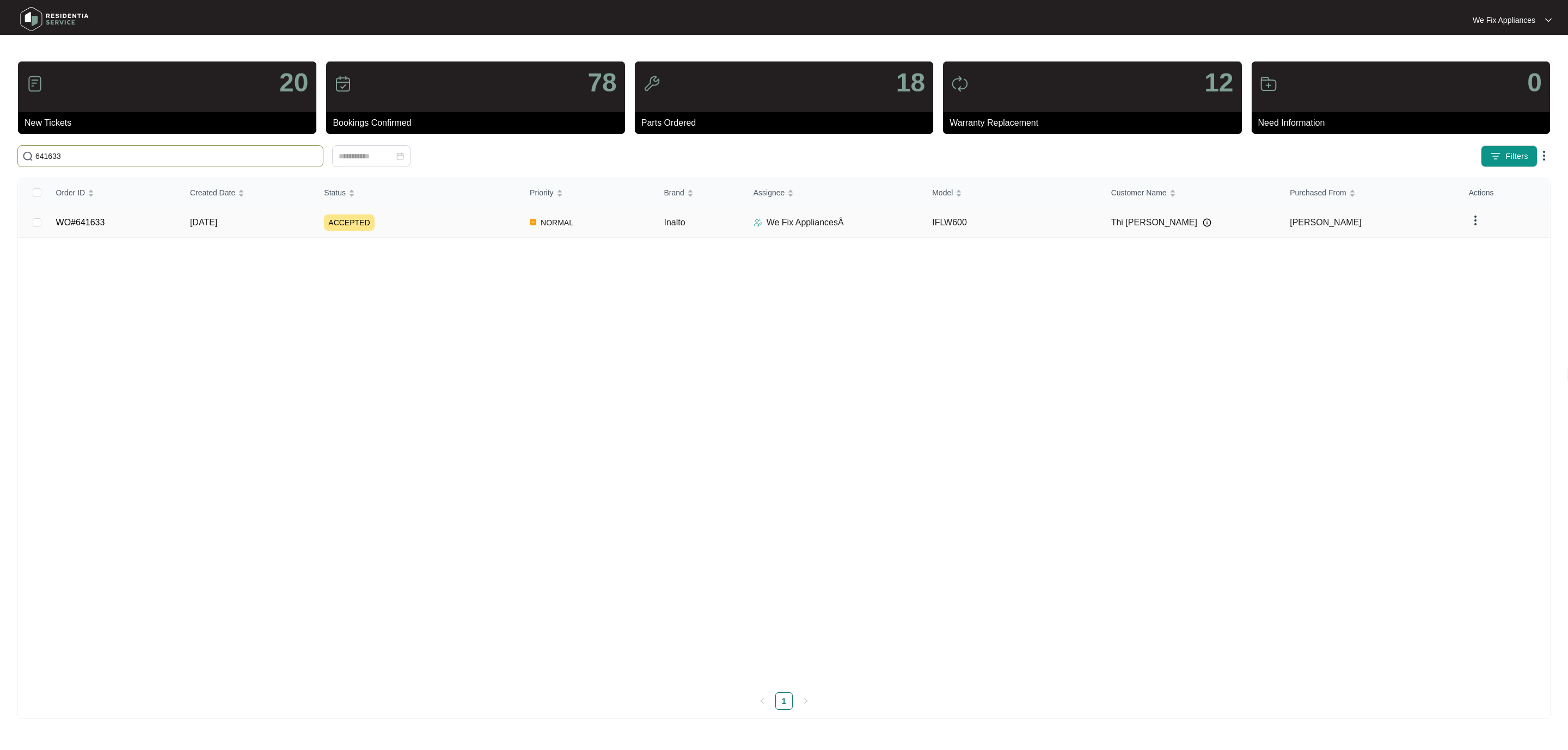
type input "641633"
click at [86, 222] on link "WO#641633" at bounding box center [80, 222] width 49 height 9
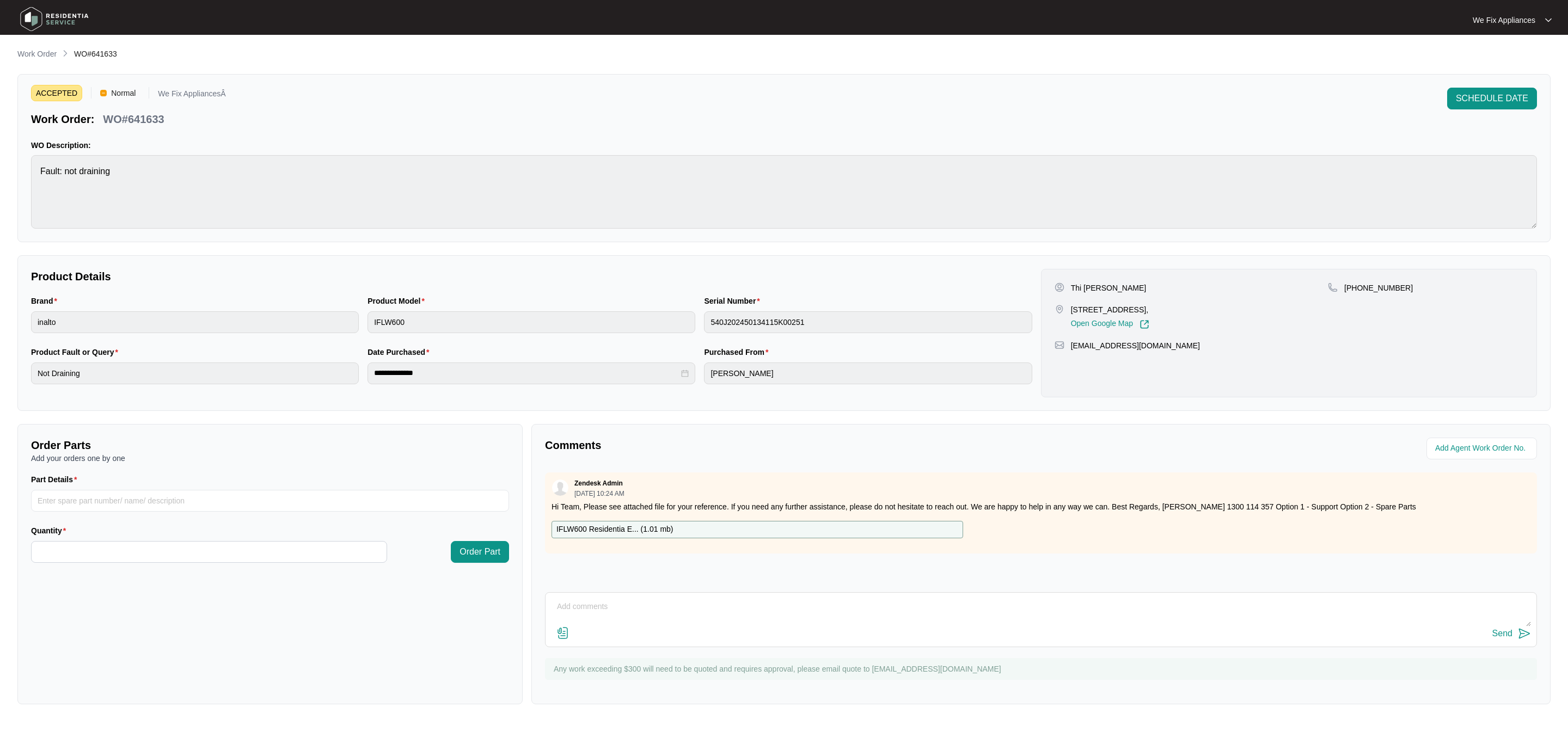
click at [1488, 82] on div "ACCEPTED Normal We Fix AppliancesÂ Work Order: WO#641633 SCHEDULE DATE WO Descr…" at bounding box center [784, 158] width 1533 height 168
click at [1483, 93] on span "SCHEDULE DATE" at bounding box center [1492, 99] width 73 height 13
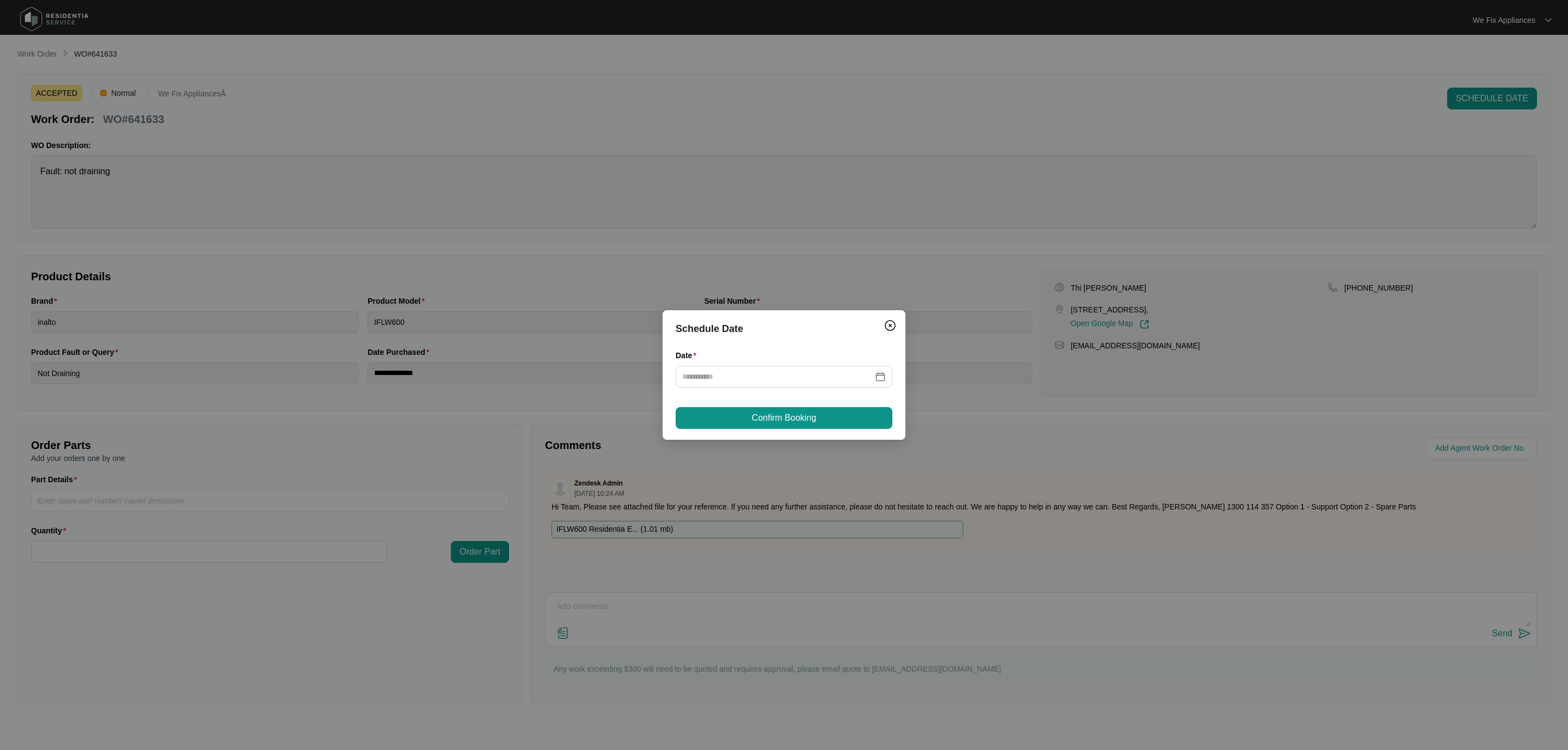
drag, startPoint x: 743, startPoint y: 368, endPoint x: 744, endPoint y: 390, distance: 22.0
click at [744, 390] on div "Date" at bounding box center [784, 375] width 217 height 51
click at [754, 378] on input "Date" at bounding box center [778, 377] width 191 height 12
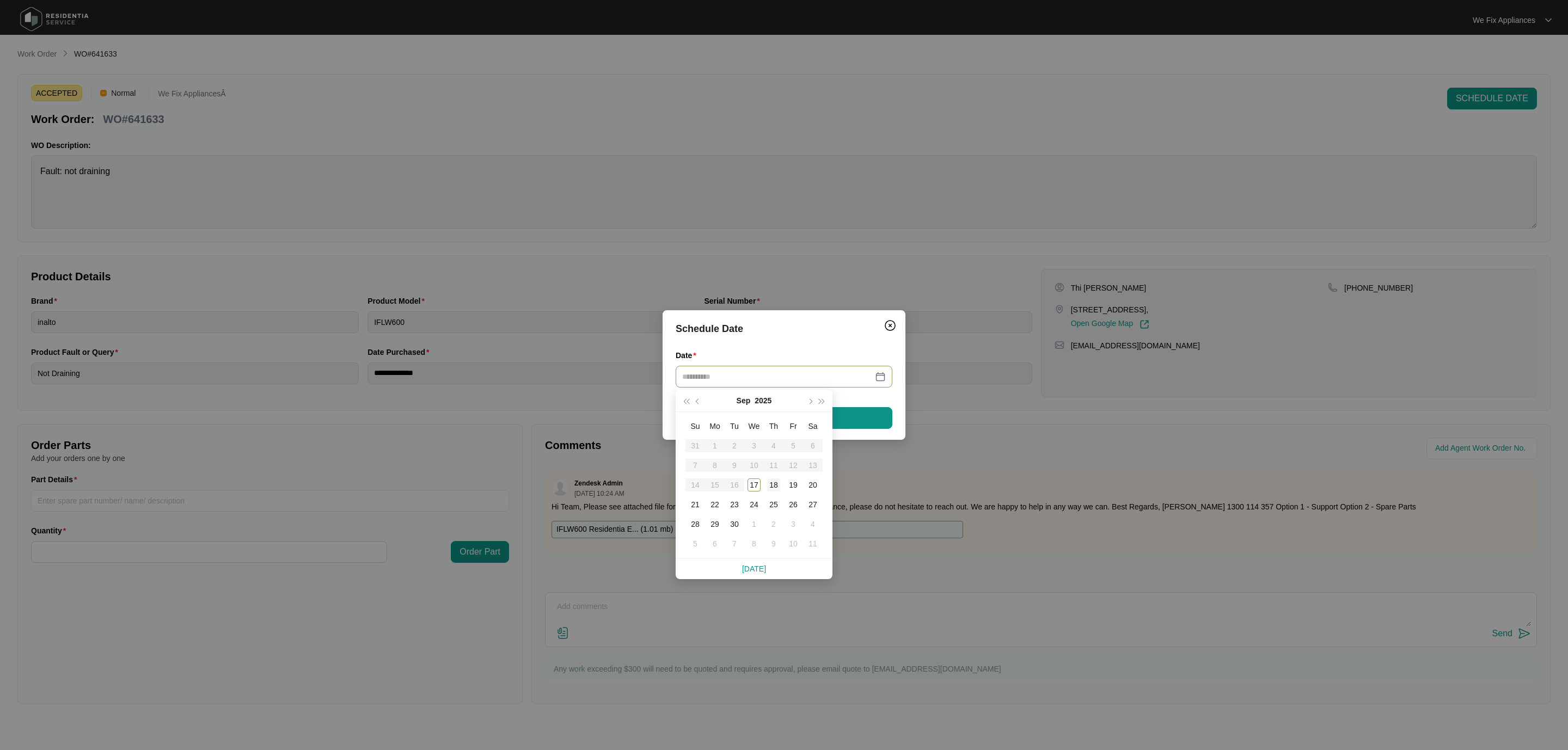
type input "**********"
click at [775, 484] on div "18" at bounding box center [774, 485] width 13 height 13
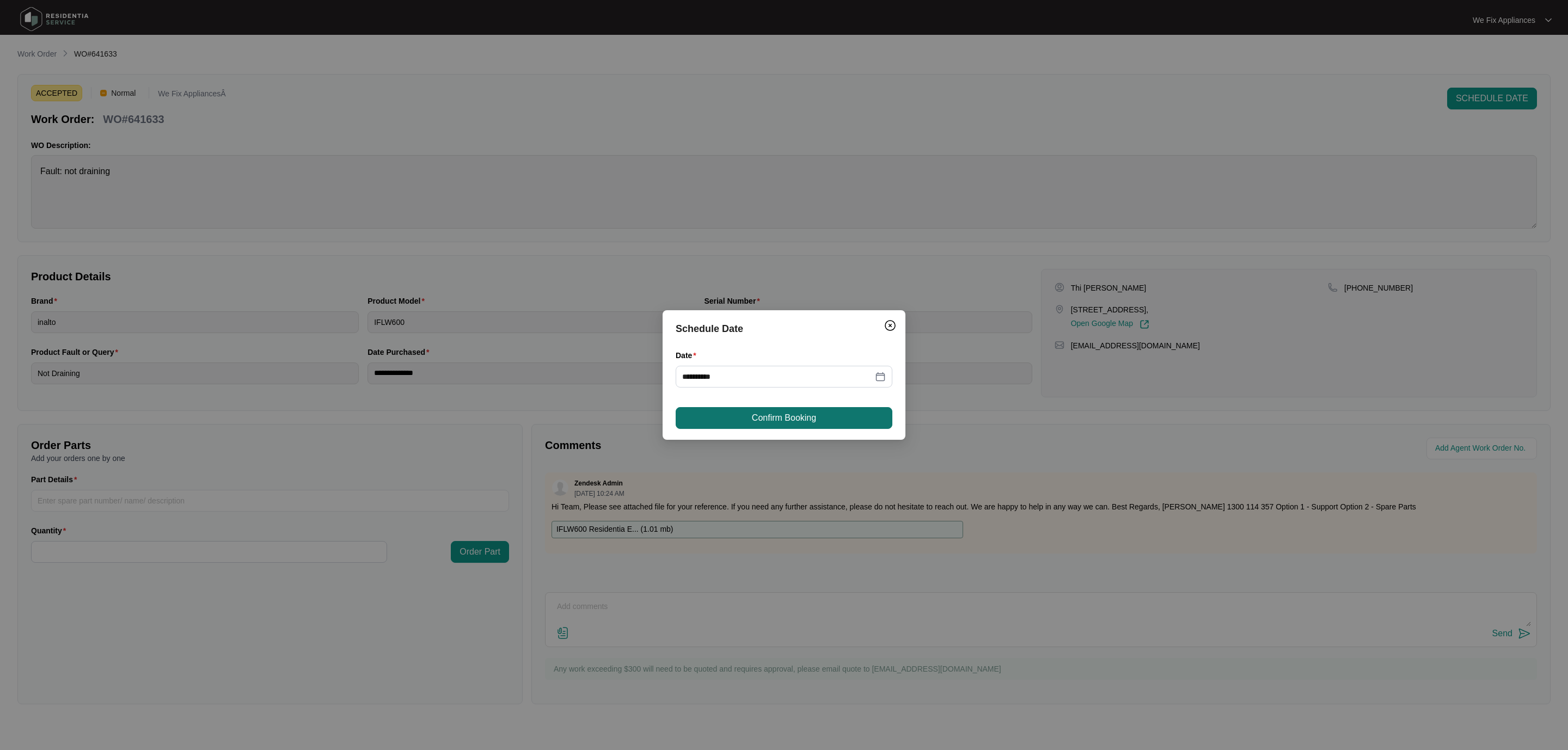
click at [788, 416] on span "Confirm Booking" at bounding box center [783, 418] width 64 height 13
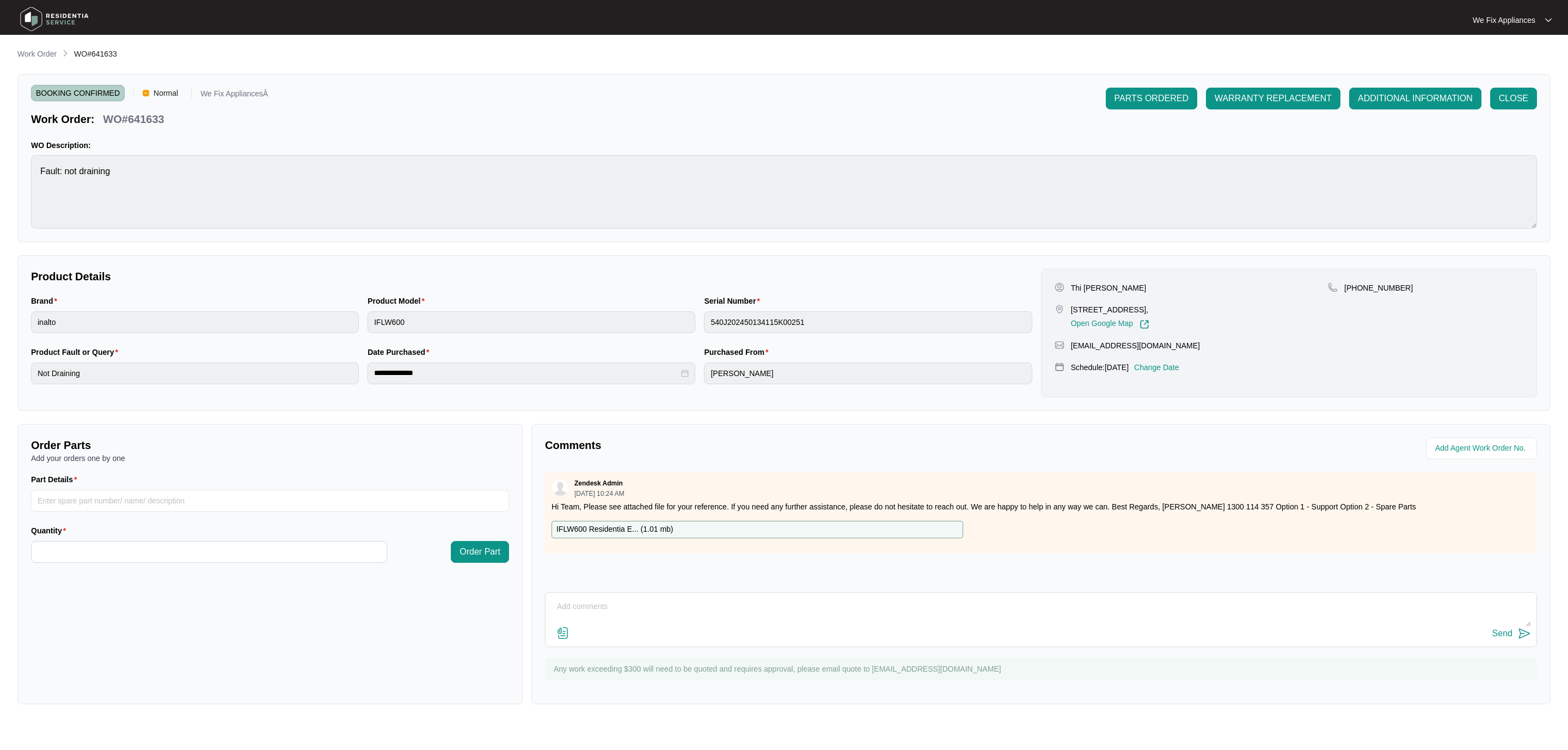
click at [49, 14] on img at bounding box center [54, 19] width 77 height 32
